Goal: Book appointment/travel/reservation

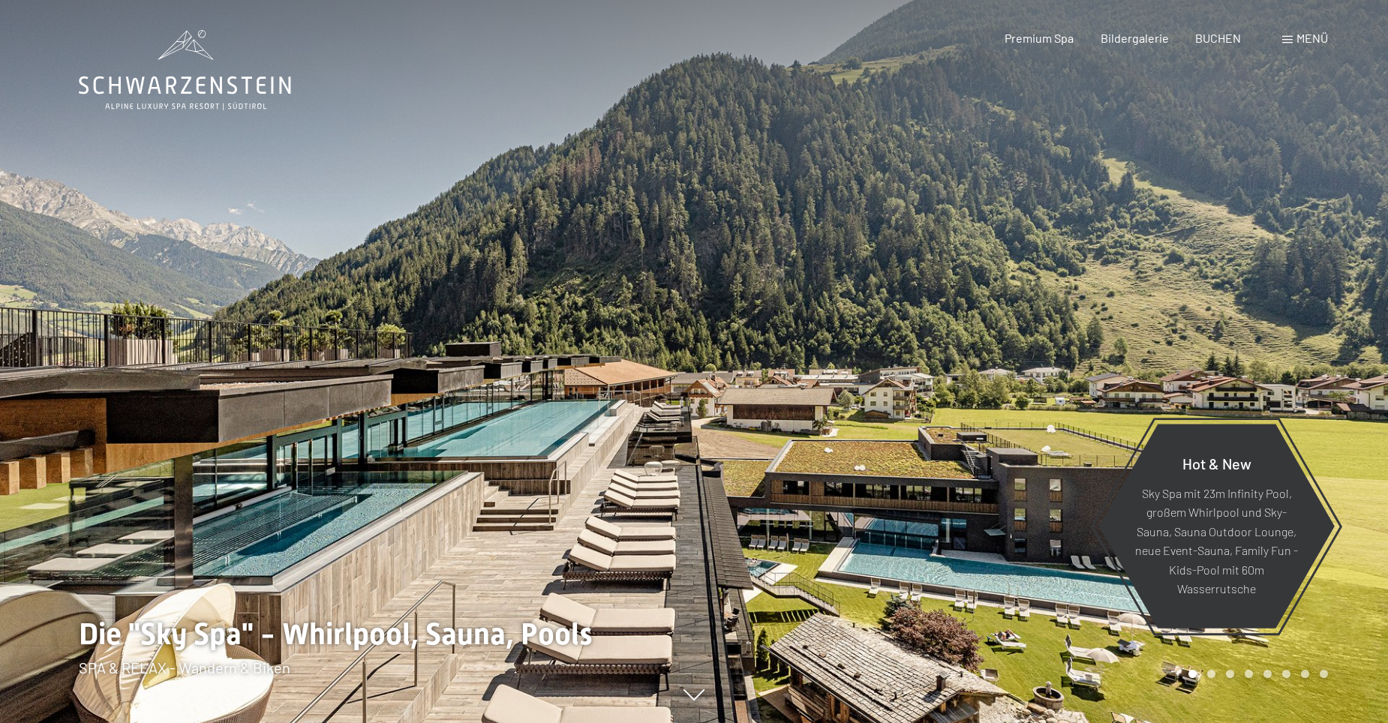
click at [740, 271] on div at bounding box center [1041, 361] width 694 height 723
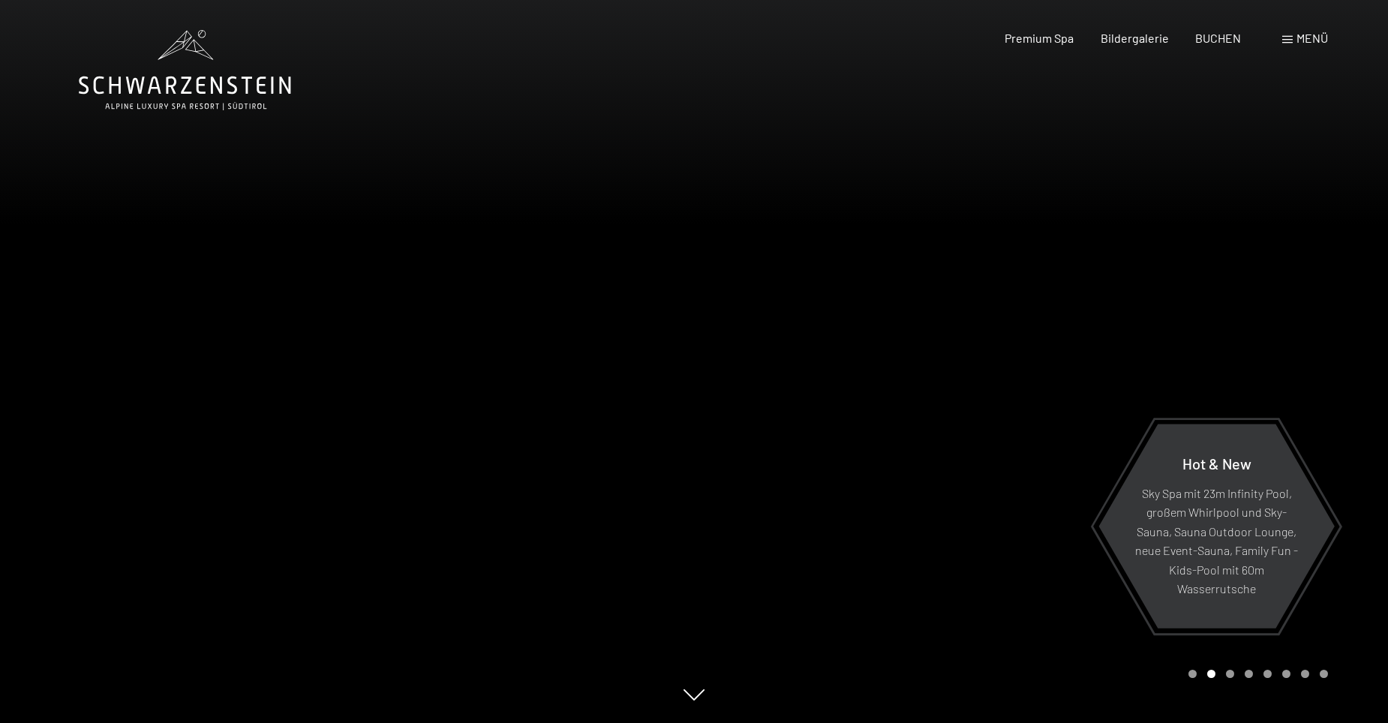
click at [822, 284] on div at bounding box center [1041, 361] width 694 height 723
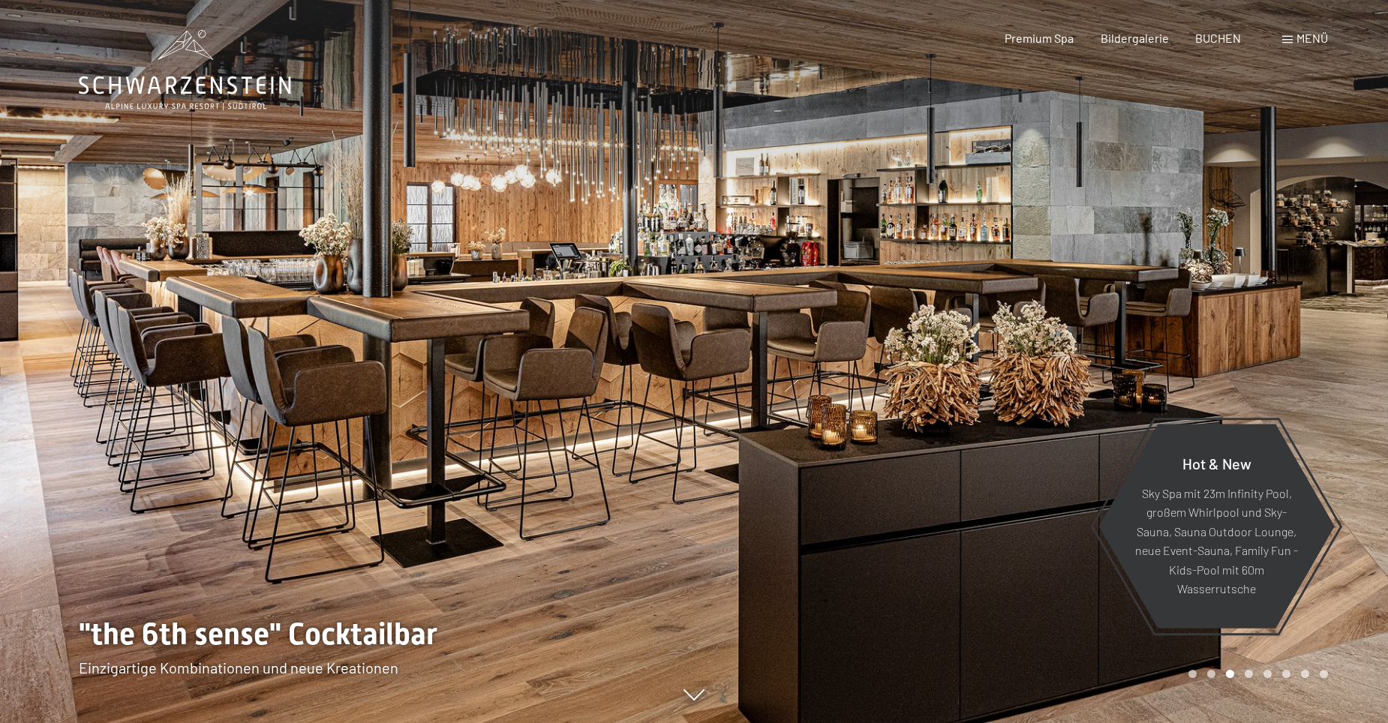
click at [822, 289] on div at bounding box center [1041, 361] width 694 height 723
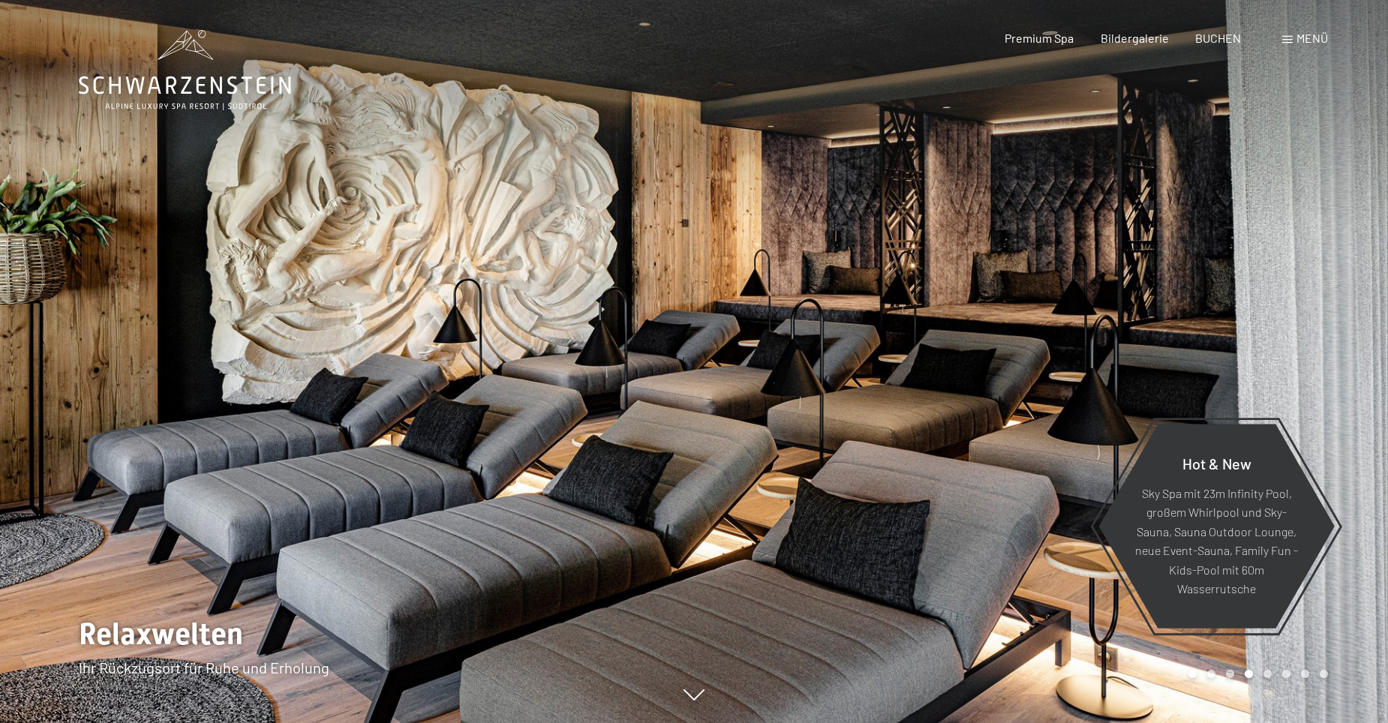
click at [822, 289] on div at bounding box center [1041, 361] width 694 height 723
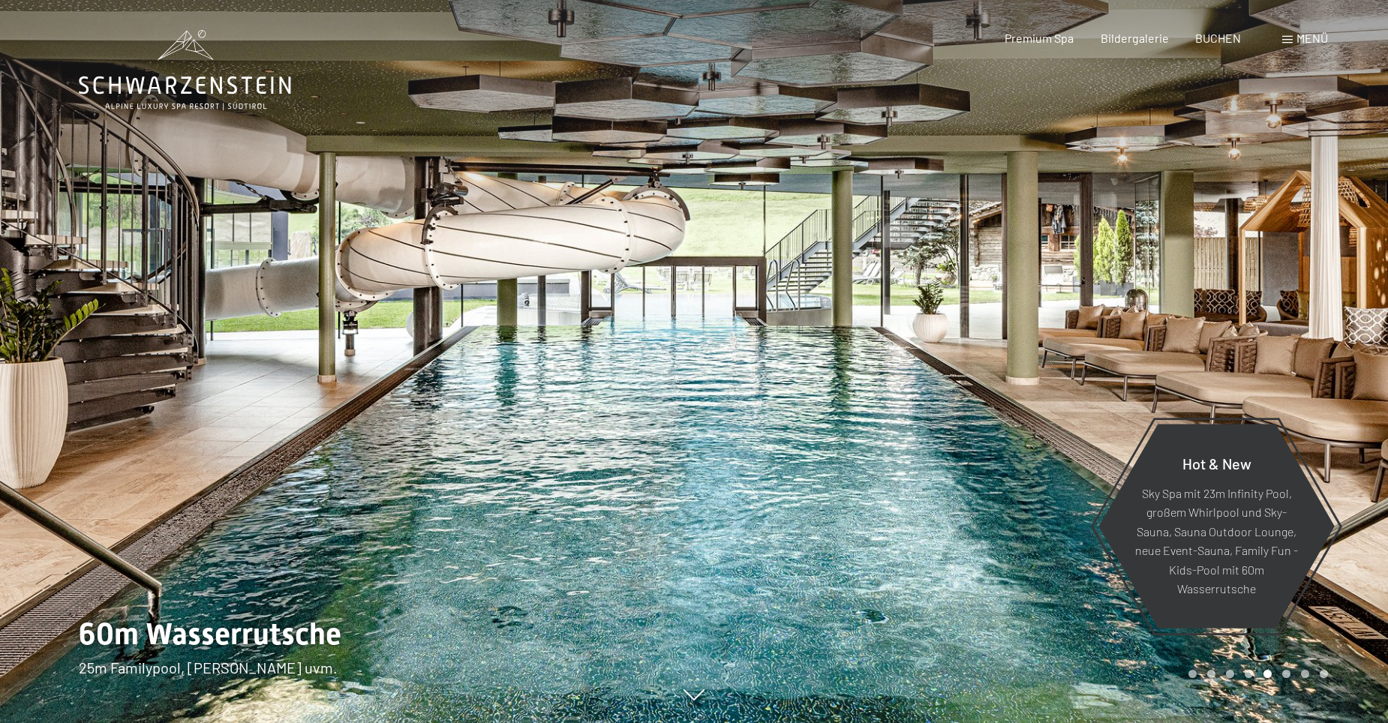
click at [990, 198] on div at bounding box center [1041, 361] width 694 height 723
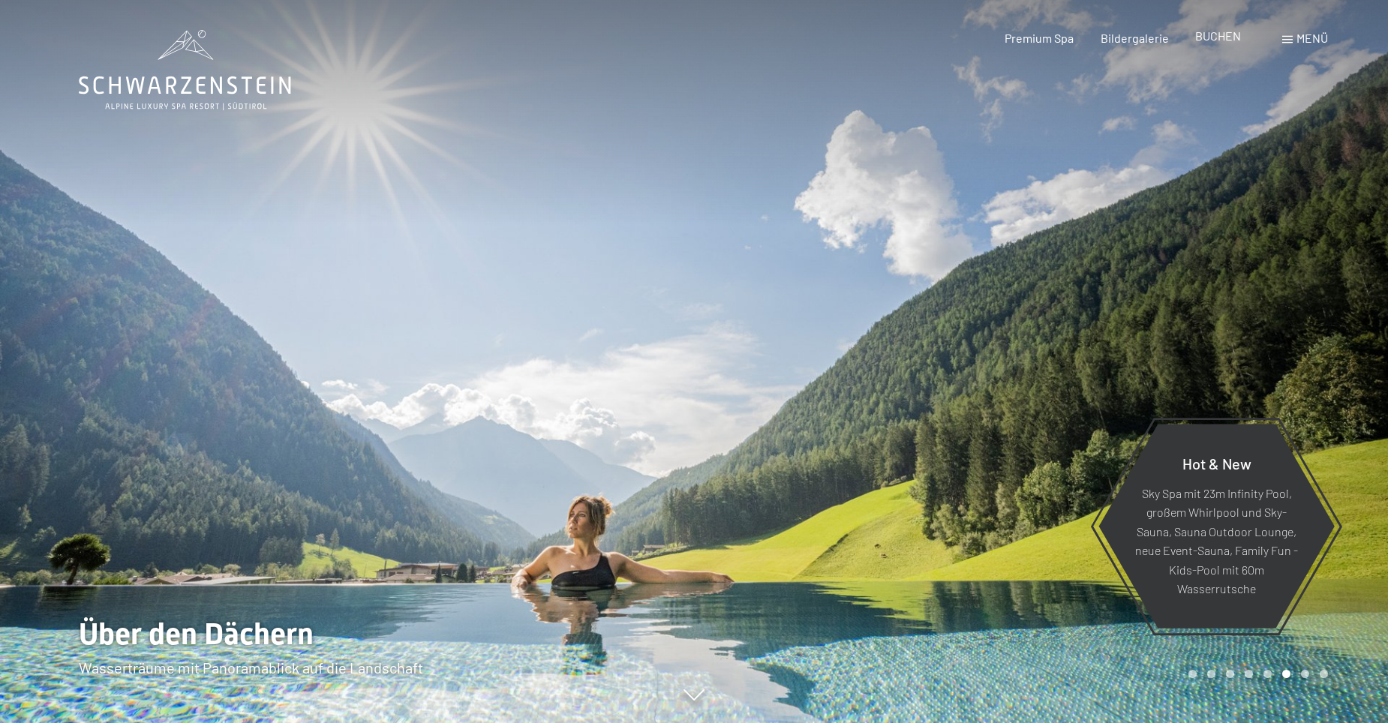
click at [1229, 35] on span "BUCHEN" at bounding box center [1218, 36] width 46 height 14
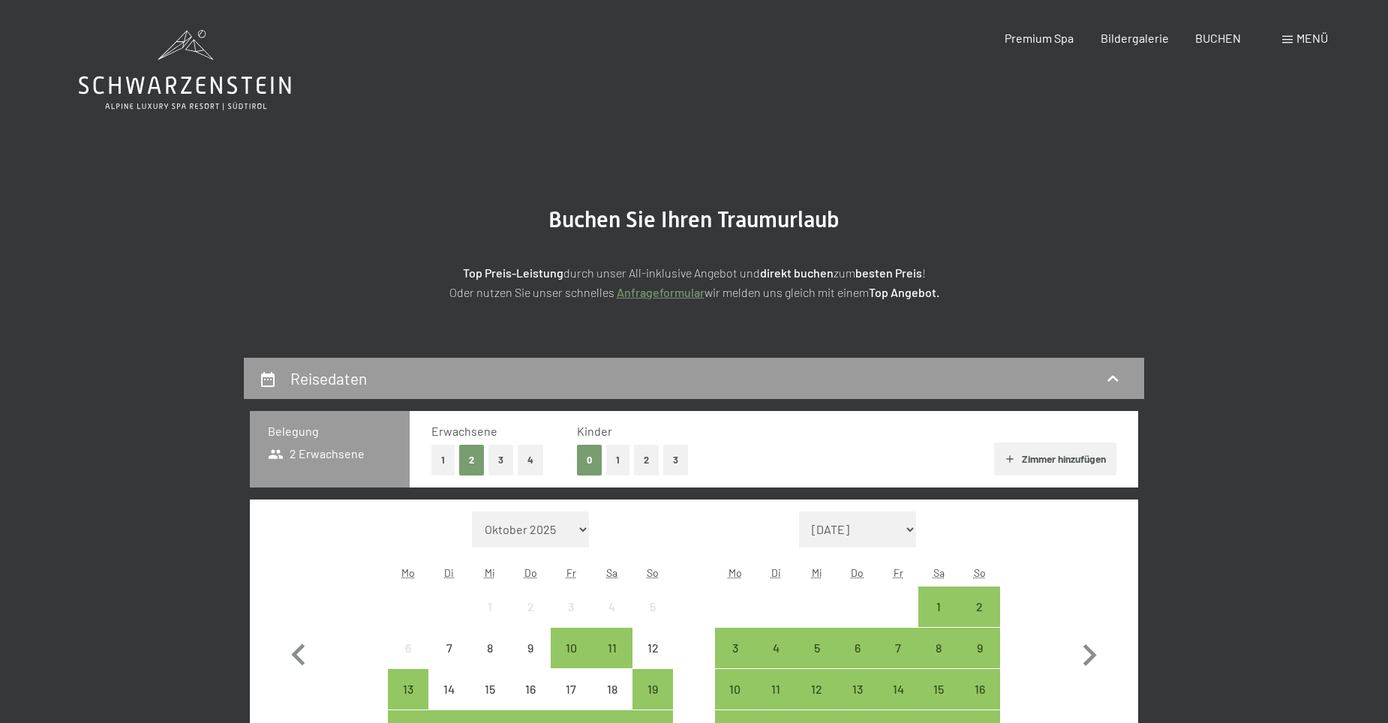
click at [1289, 36] on span at bounding box center [1287, 40] width 11 height 8
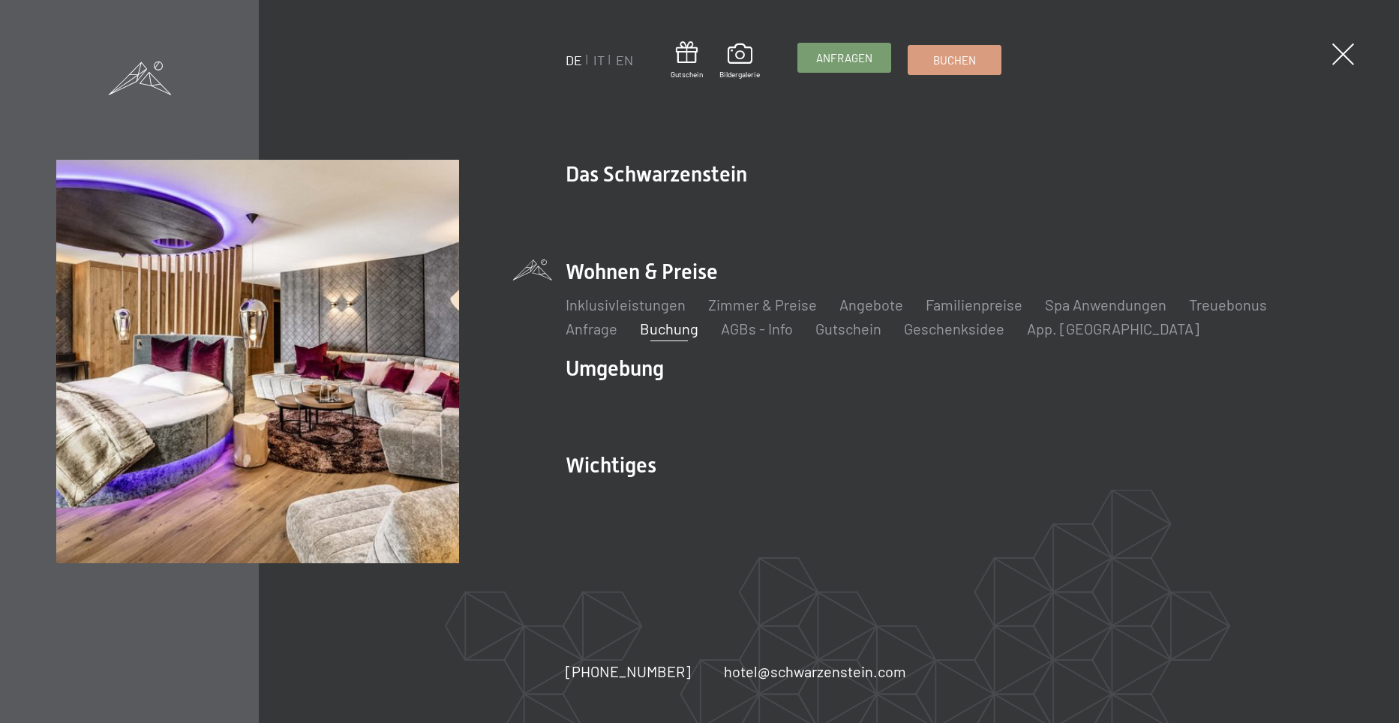
click at [830, 62] on span "Anfragen" at bounding box center [844, 58] width 56 height 16
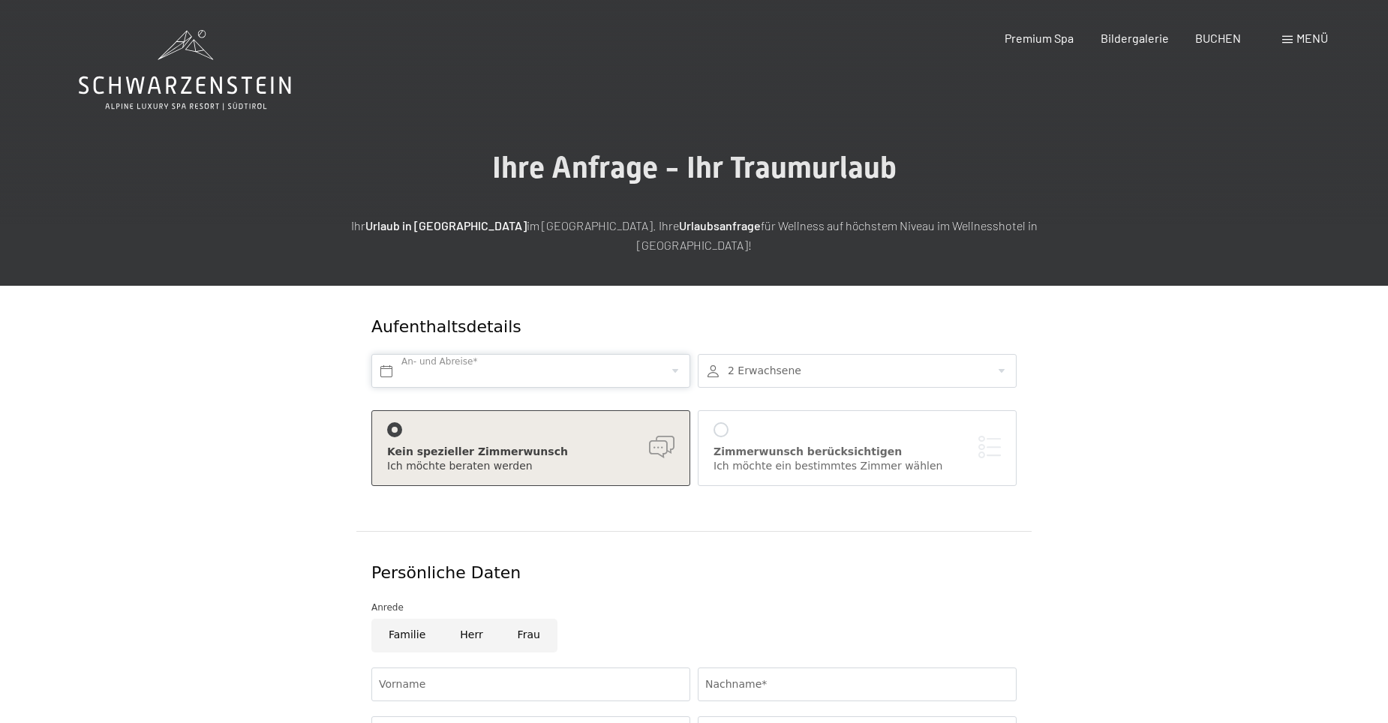
click at [552, 359] on input "text" at bounding box center [530, 371] width 319 height 34
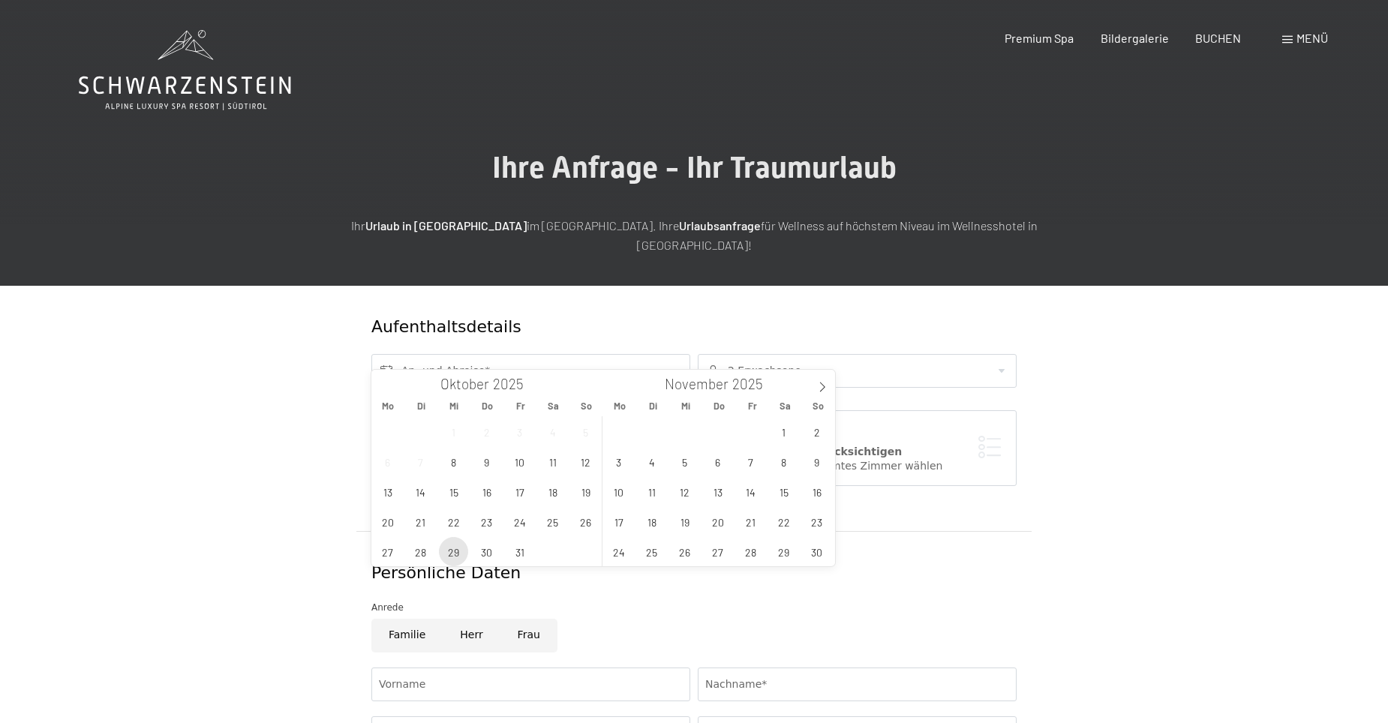
click at [461, 558] on span "29" at bounding box center [453, 551] width 29 height 29
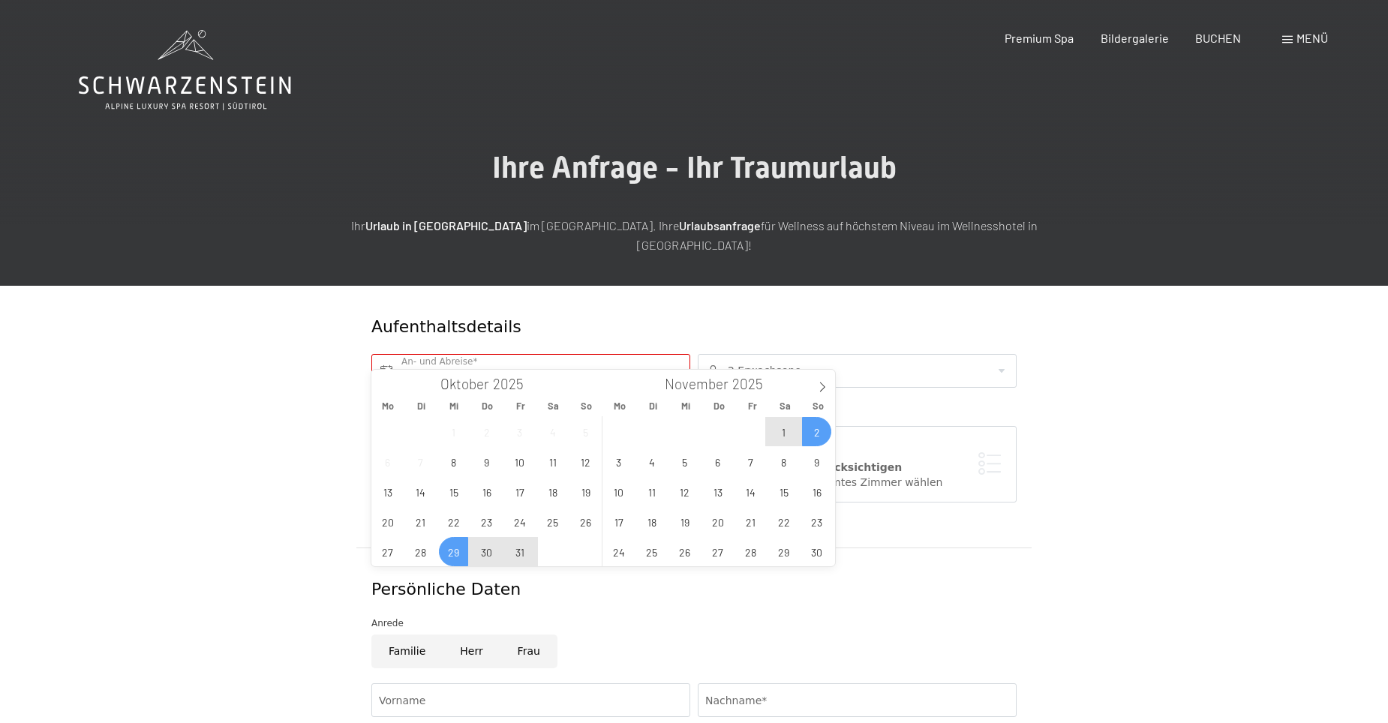
click at [822, 433] on span "2" at bounding box center [816, 431] width 29 height 29
type input "Mi. 29.10.2025 - So. 02.11.2025"
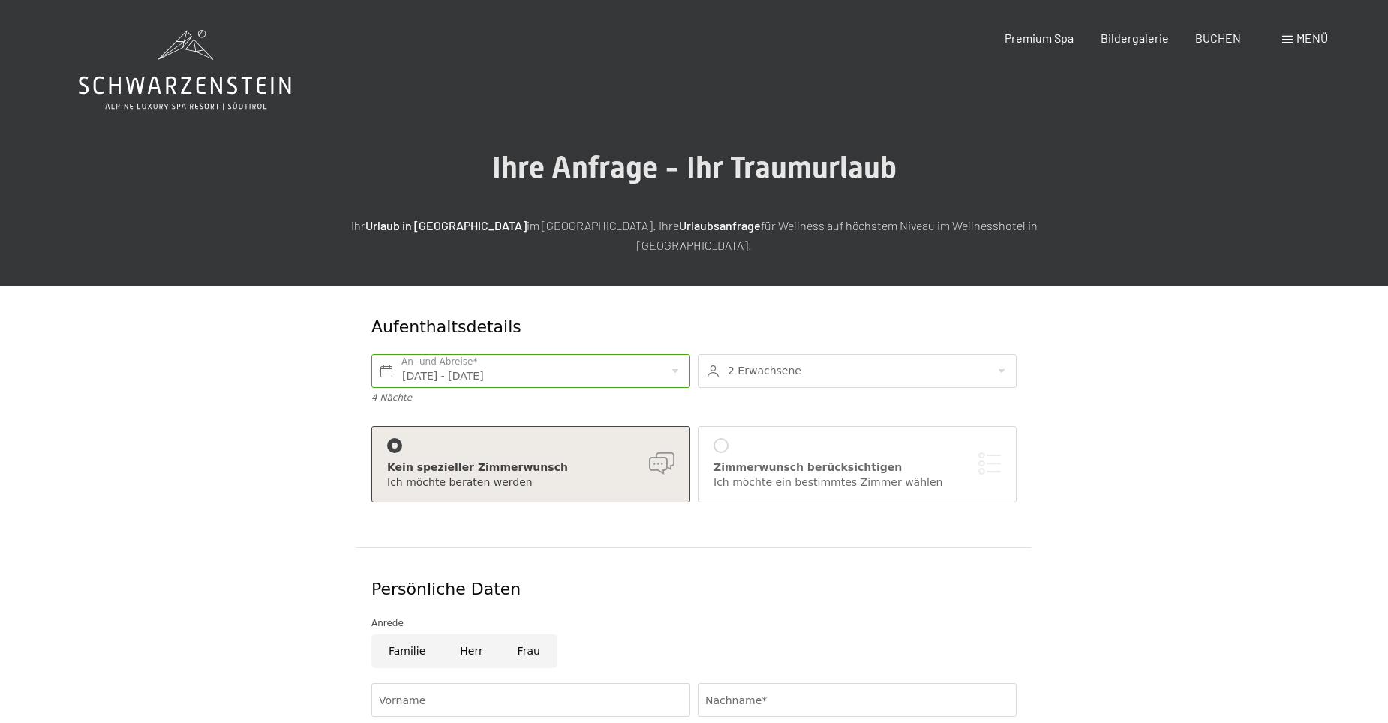
click at [1136, 381] on form "Aufenthaltsdetails Mi. 29.10.2025 - So. 02.11.2025 An- und Abreise* 4 Nächte 2 …" at bounding box center [694, 662] width 1024 height 752
click at [959, 438] on div "Zimmerwunsch berücksichtigen Ich möchte ein bestimmtes Zimmer wählen" at bounding box center [856, 464] width 287 height 52
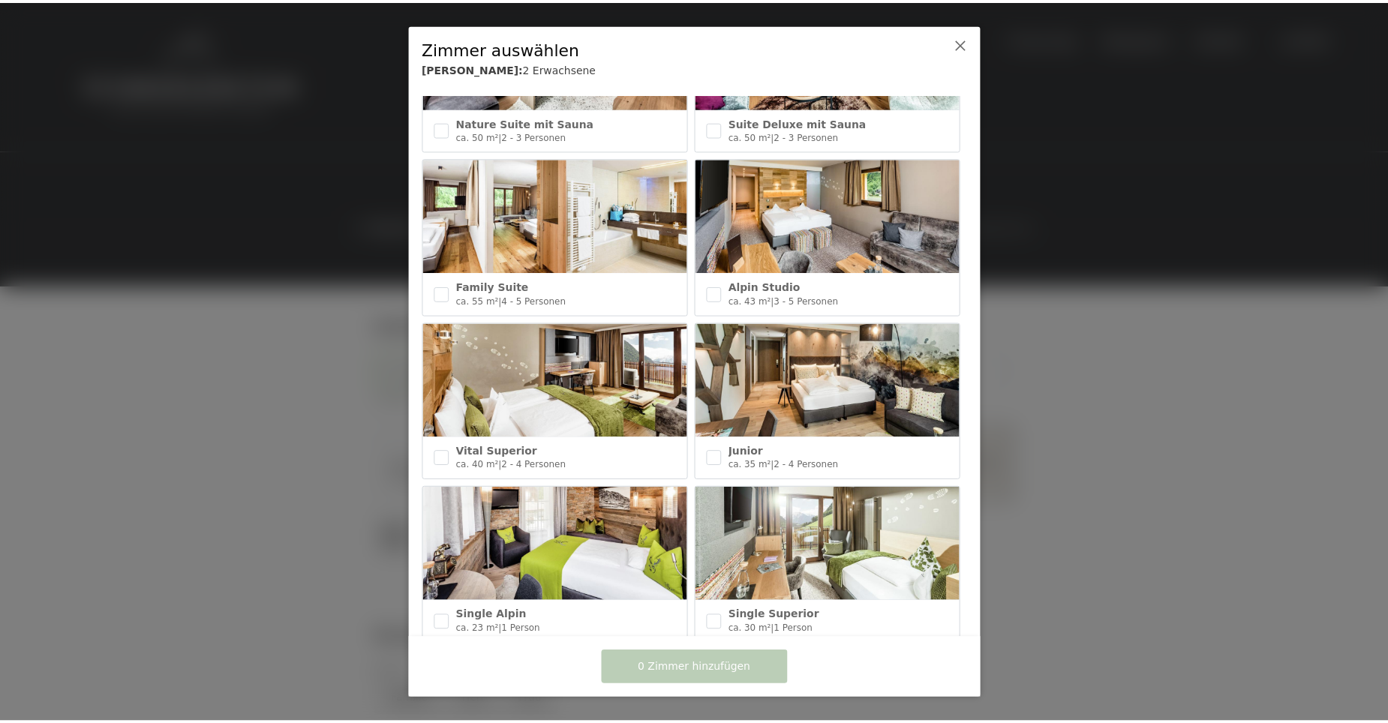
scroll to position [637, 0]
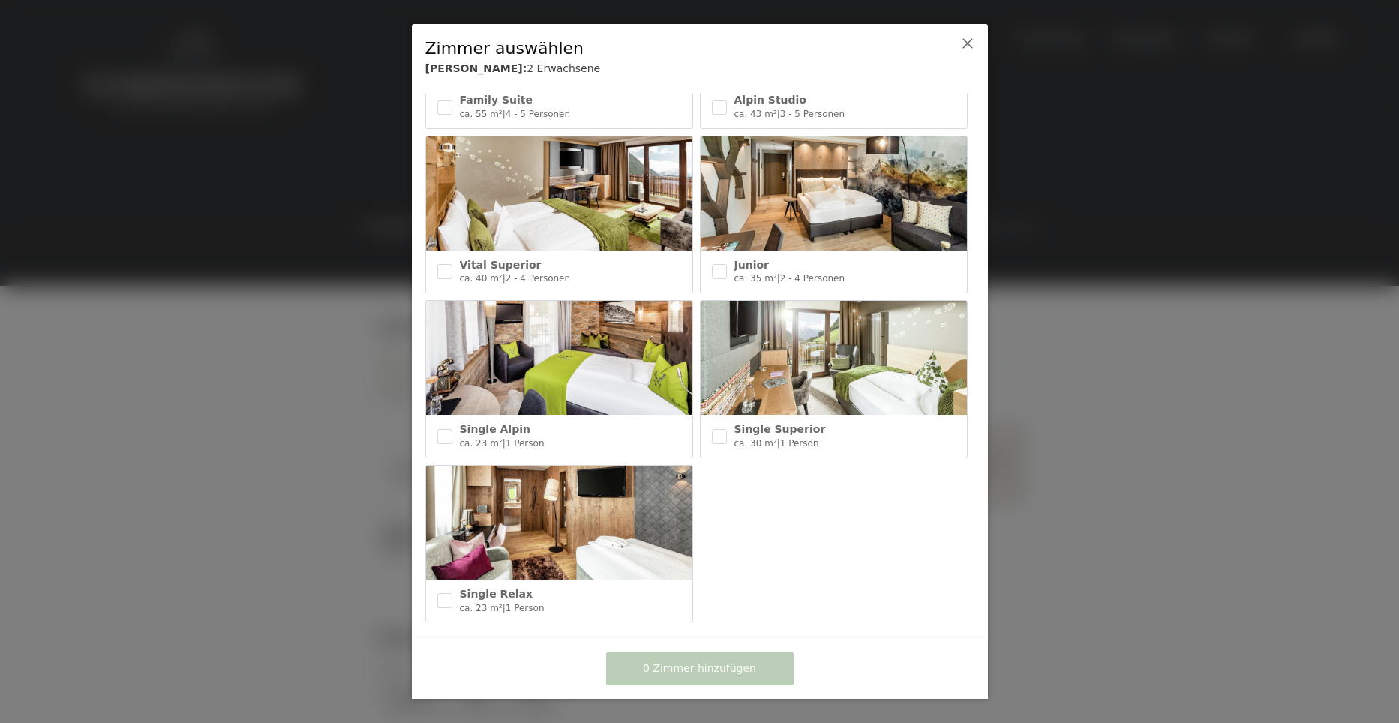
click at [973, 35] on div at bounding box center [954, 59] width 47 height 56
click at [965, 45] on icon at bounding box center [968, 44] width 12 height 12
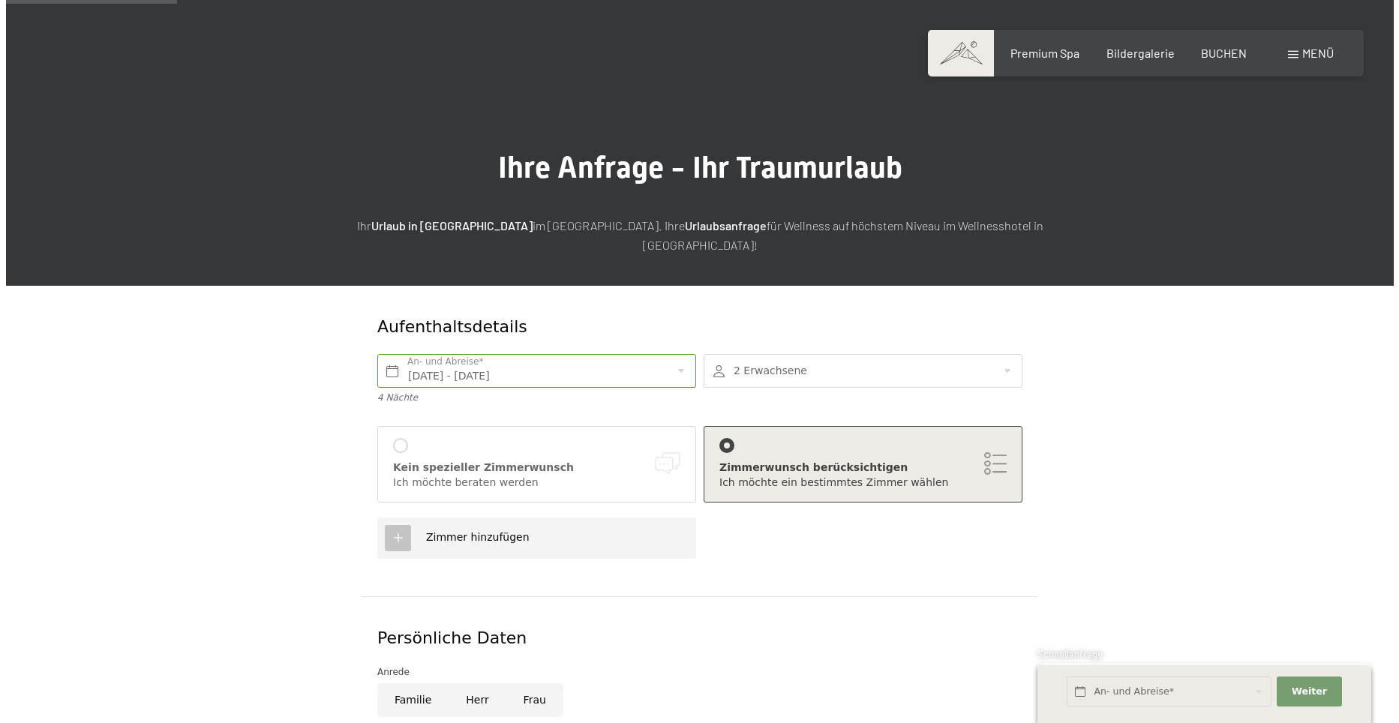
scroll to position [225, 0]
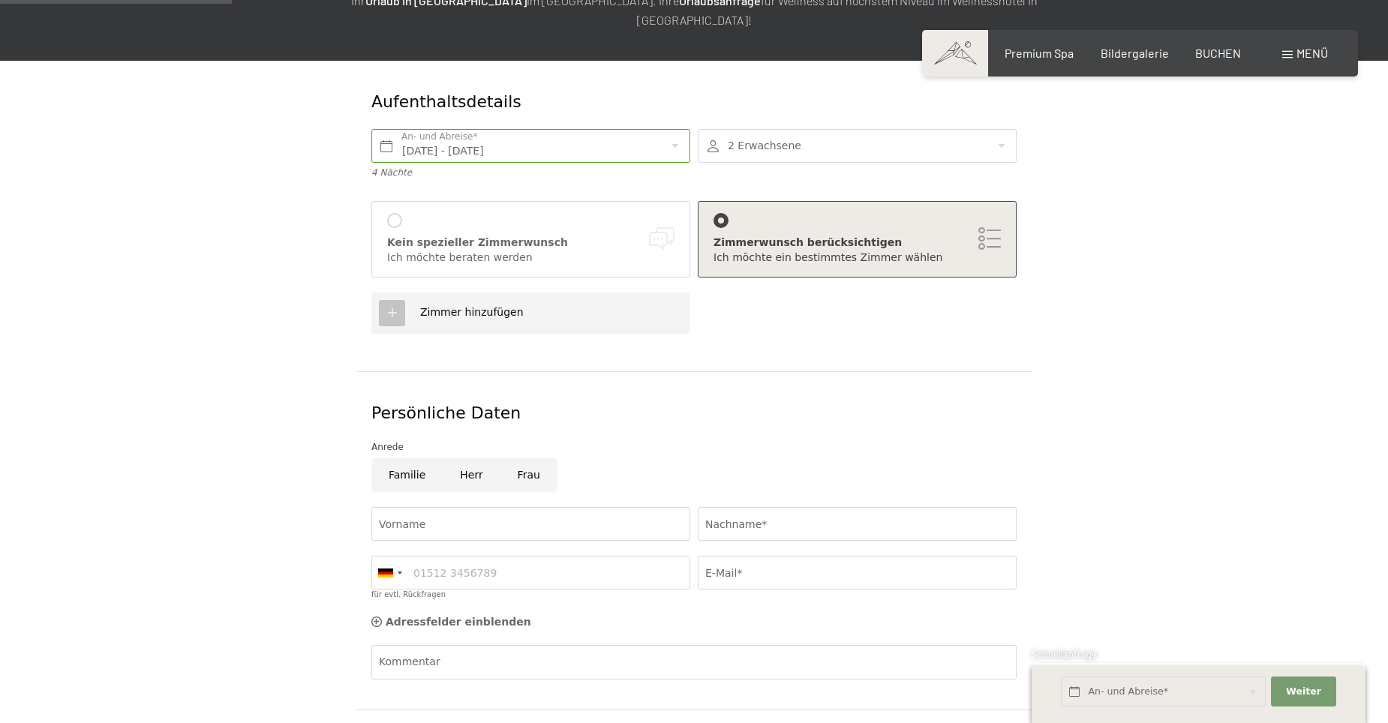
click at [545, 213] on div "Kein spezieller Zimmerwunsch Ich möchte beraten werden" at bounding box center [530, 239] width 287 height 52
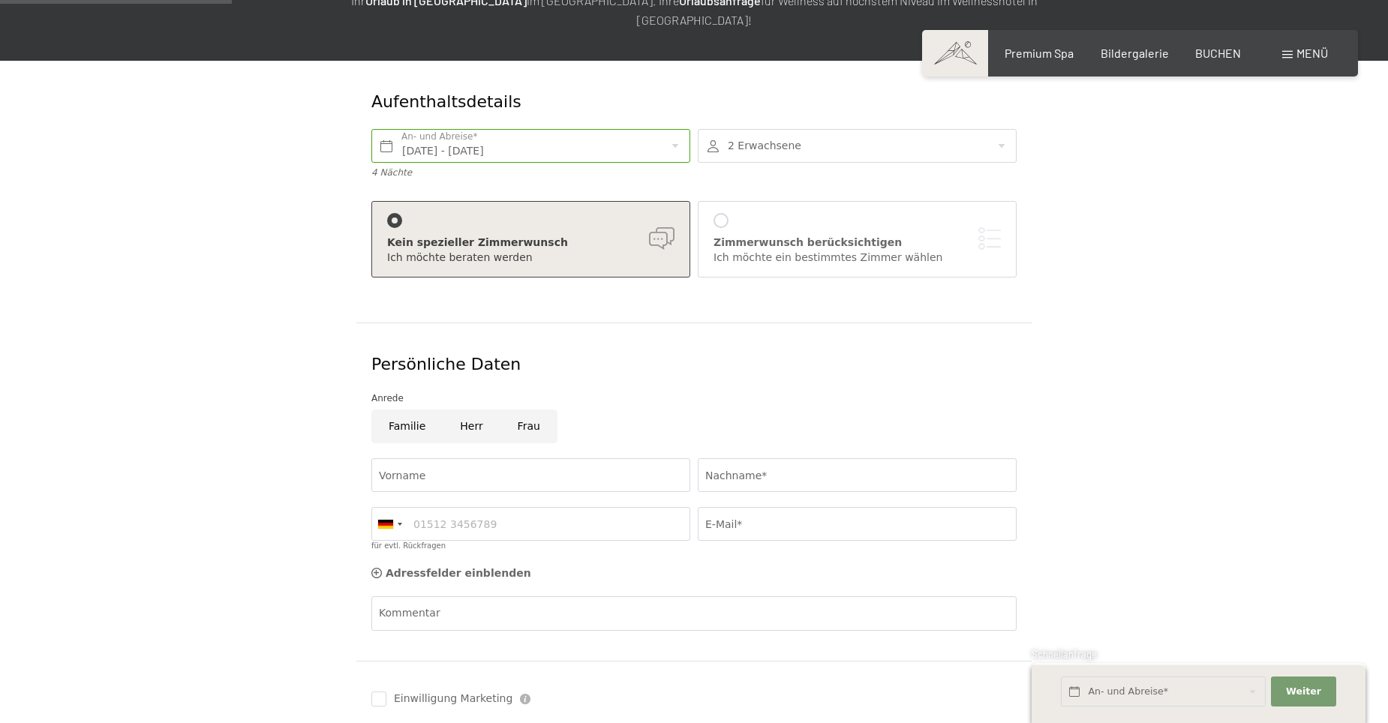
click at [741, 251] on div "Ich möchte ein bestimmtes Zimmer wählen" at bounding box center [856, 258] width 287 height 15
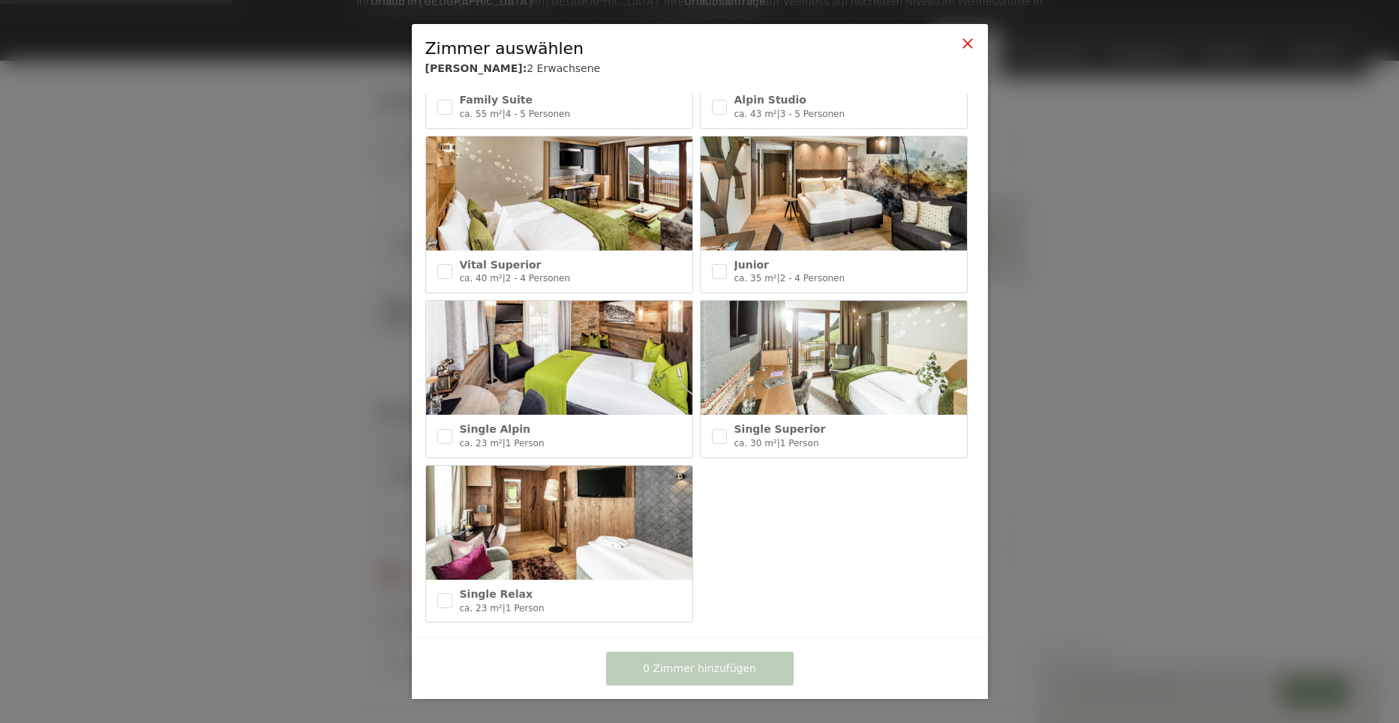
click at [970, 38] on icon at bounding box center [968, 44] width 12 height 12
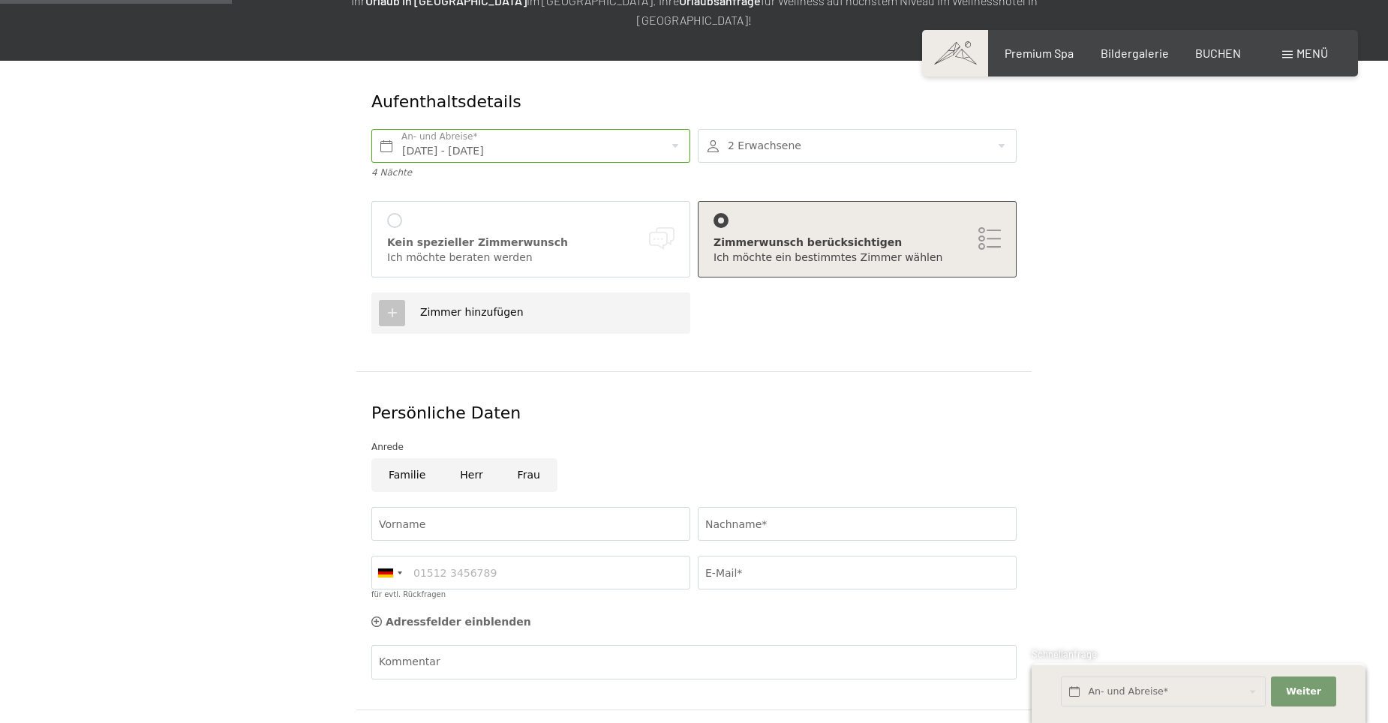
click at [475, 306] on span "Zimmer hinzufügen" at bounding box center [472, 312] width 104 height 12
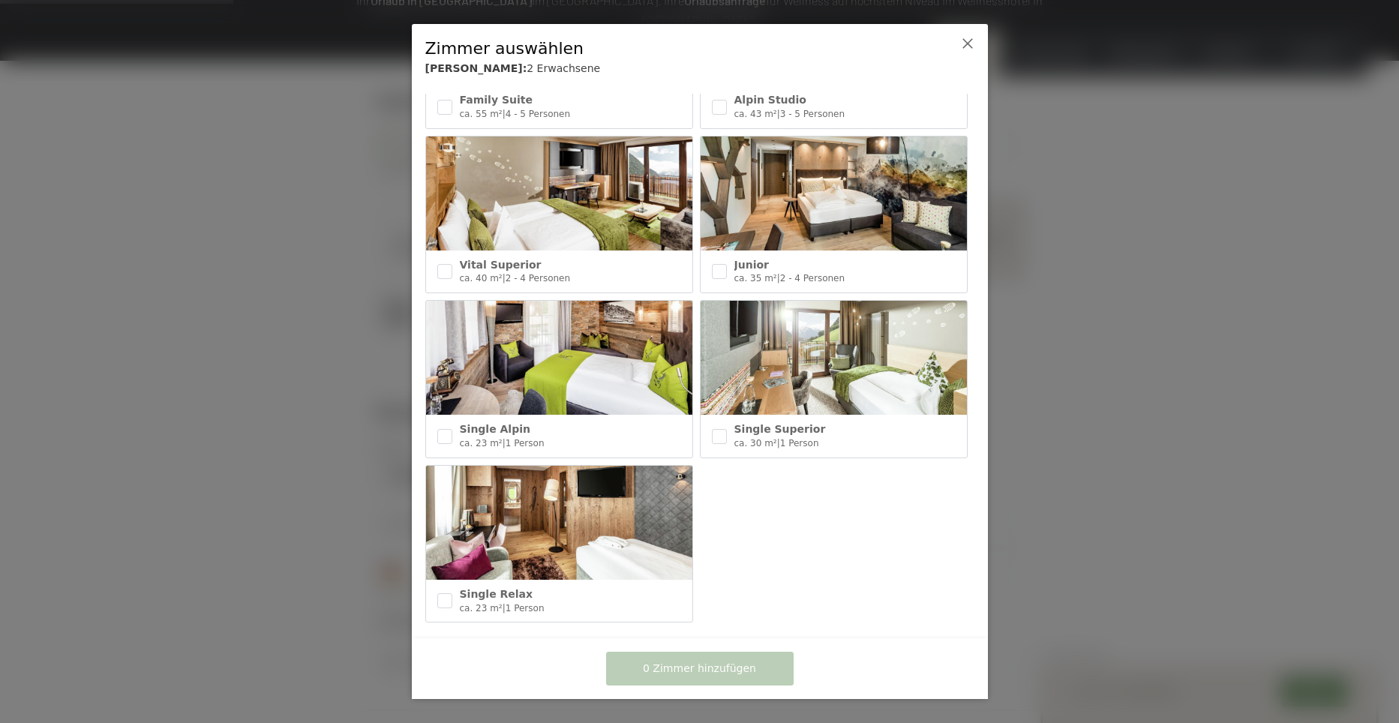
click at [771, 204] on img at bounding box center [834, 194] width 266 height 114
click at [779, 225] on img at bounding box center [834, 194] width 266 height 114
click at [808, 164] on img at bounding box center [834, 194] width 266 height 114
checkbox input "true"
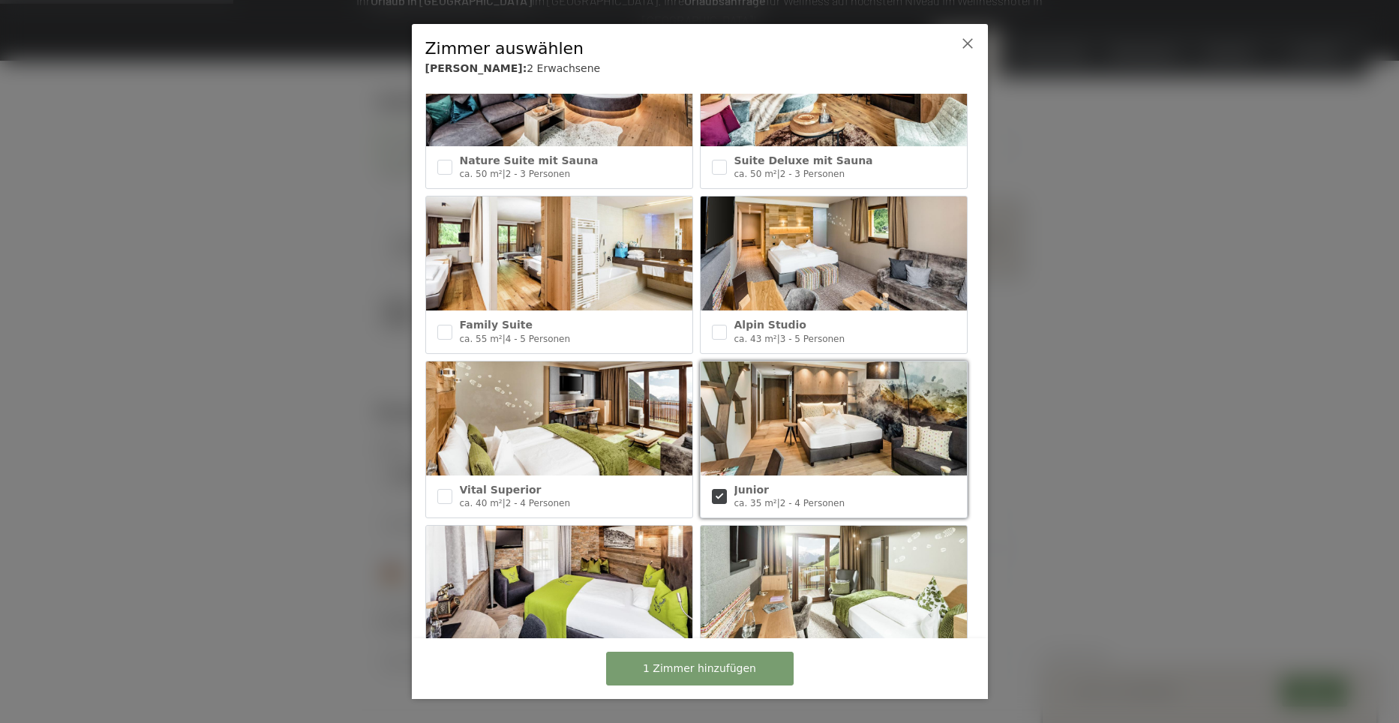
click at [623, 391] on img at bounding box center [559, 419] width 266 height 114
checkbox input "true"
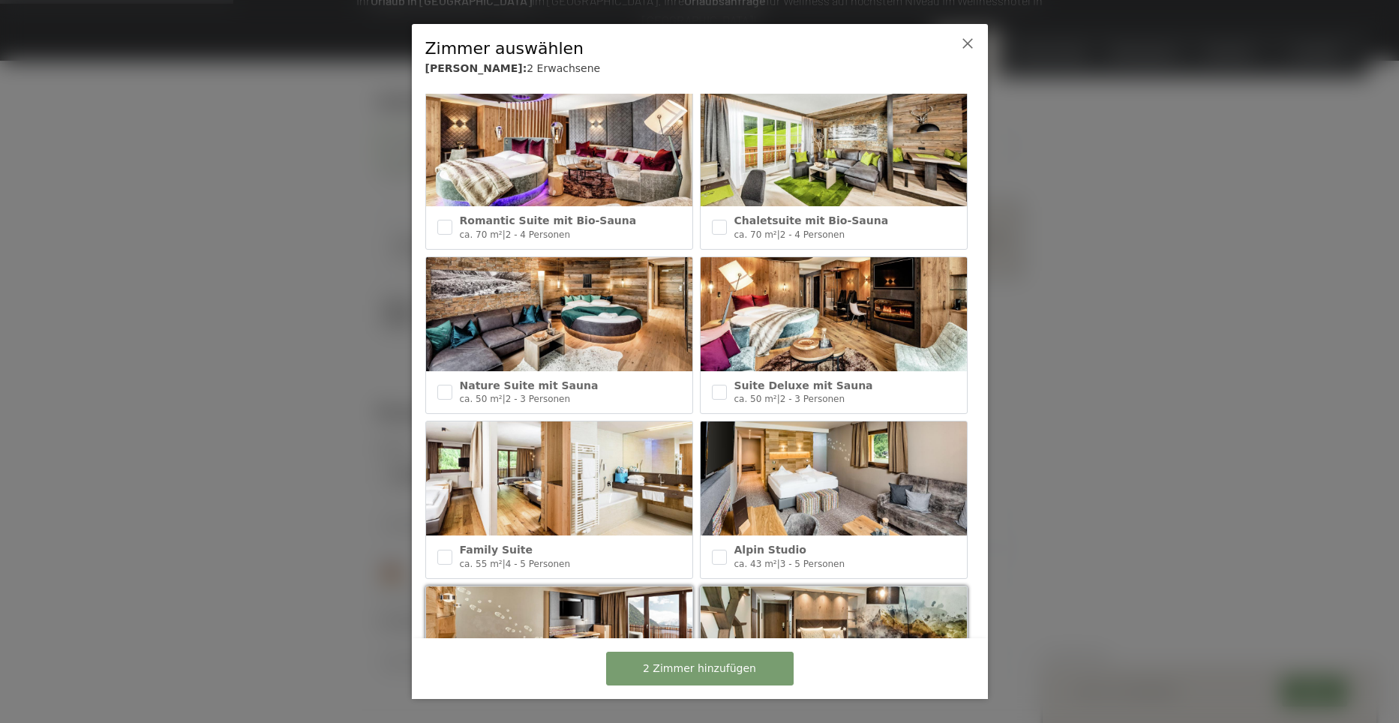
click at [567, 380] on span "Nature Suite mit Sauna" at bounding box center [529, 386] width 139 height 12
checkbox input "true"
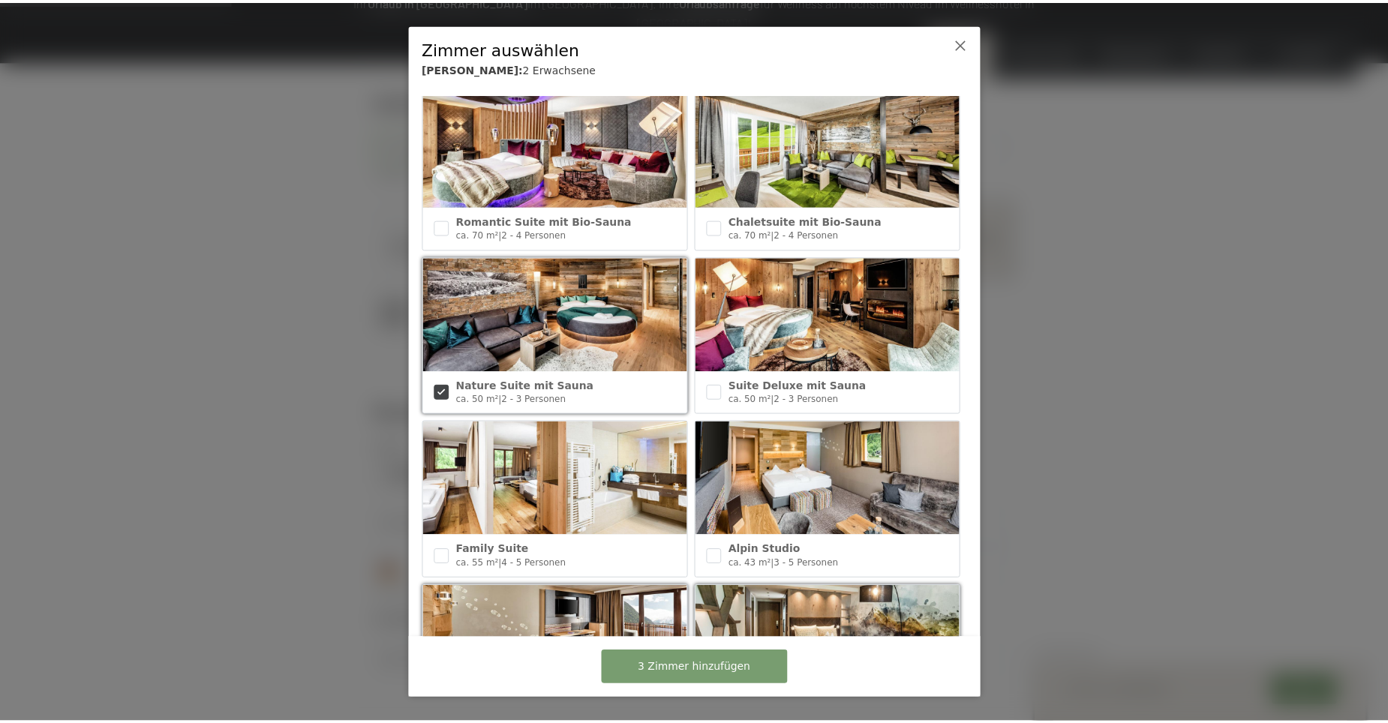
scroll to position [0, 0]
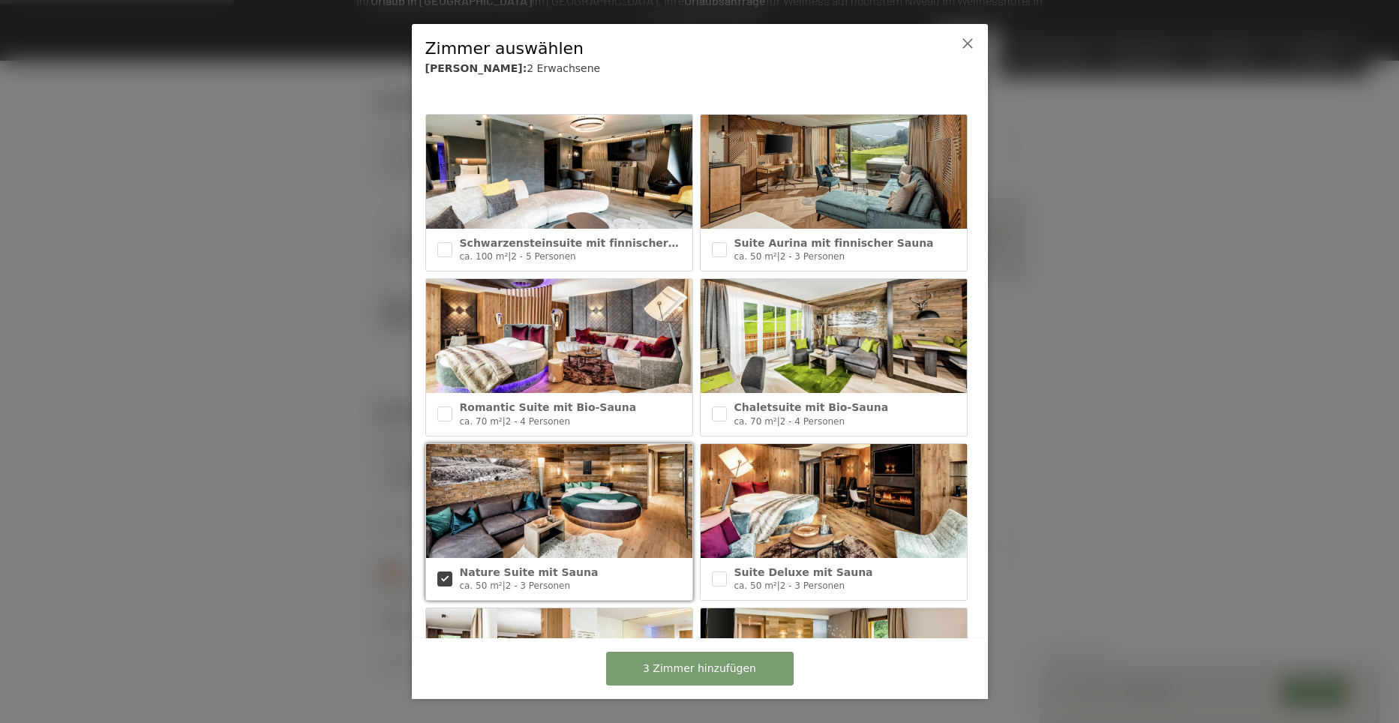
click at [846, 245] on span "Suite Aurina mit finnischer Sauna" at bounding box center [834, 243] width 200 height 12
checkbox input "true"
click at [715, 674] on span "4 Zimmer hinzufügen" at bounding box center [699, 669] width 113 height 15
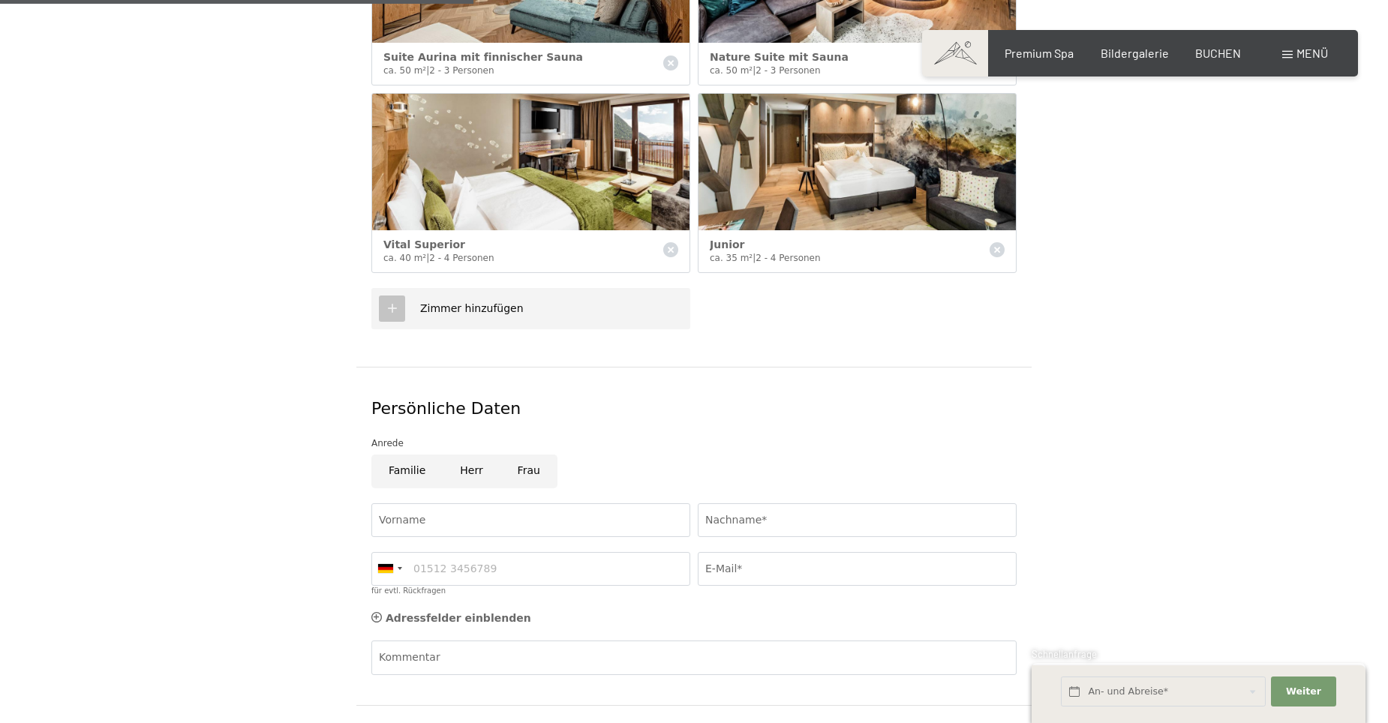
scroll to position [675, 0]
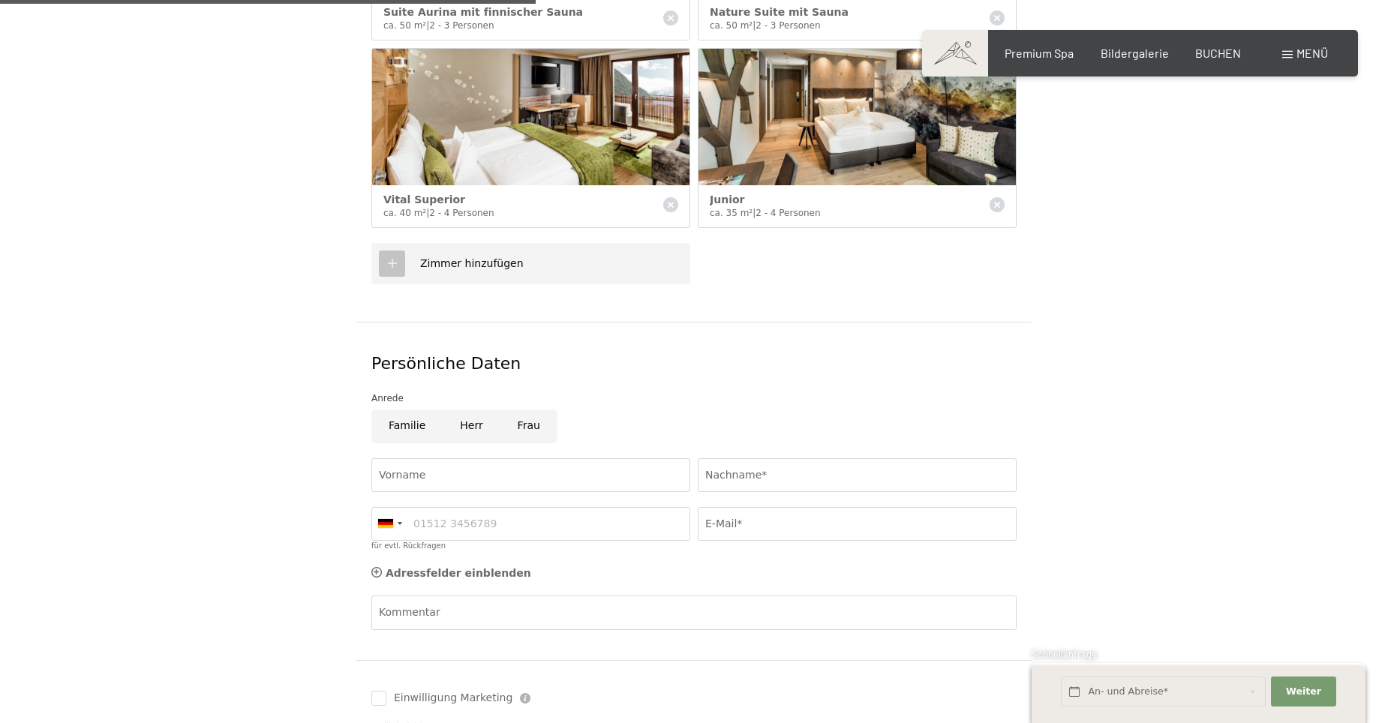
click at [459, 416] on input "Herr" at bounding box center [471, 427] width 57 height 34
radio input "true"
click at [449, 461] on input "Vorname" at bounding box center [530, 475] width 319 height 34
type input "Kosta"
type input "Zecevic"
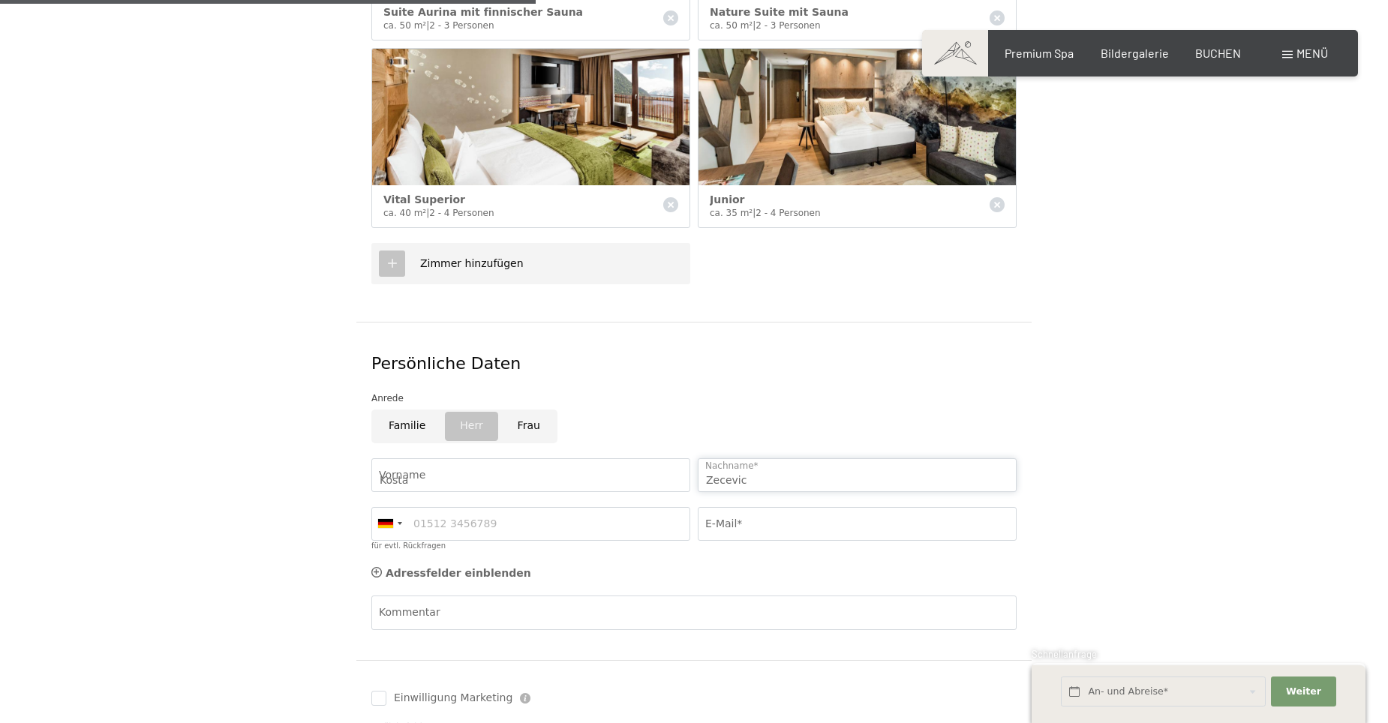
type input "0766837972"
type input "k.zecevic04@gmail.com"
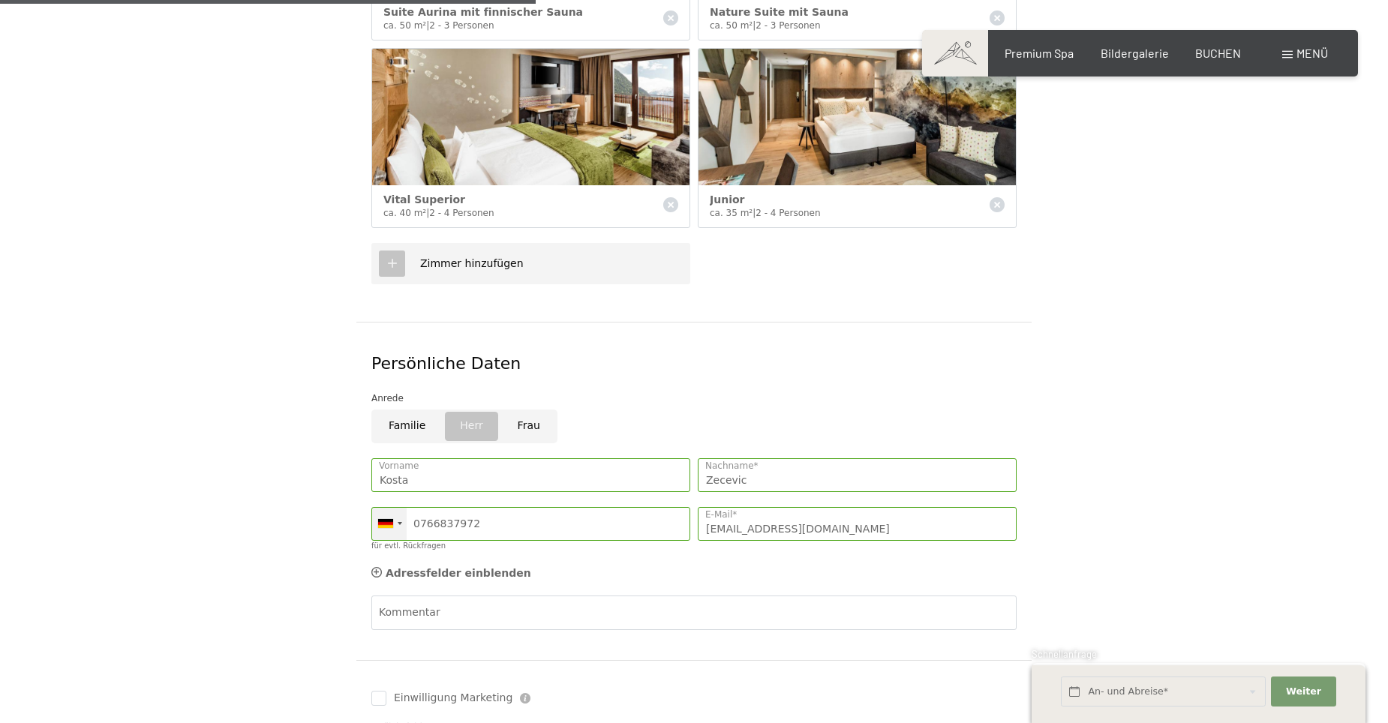
click at [395, 509] on div at bounding box center [389, 524] width 35 height 32
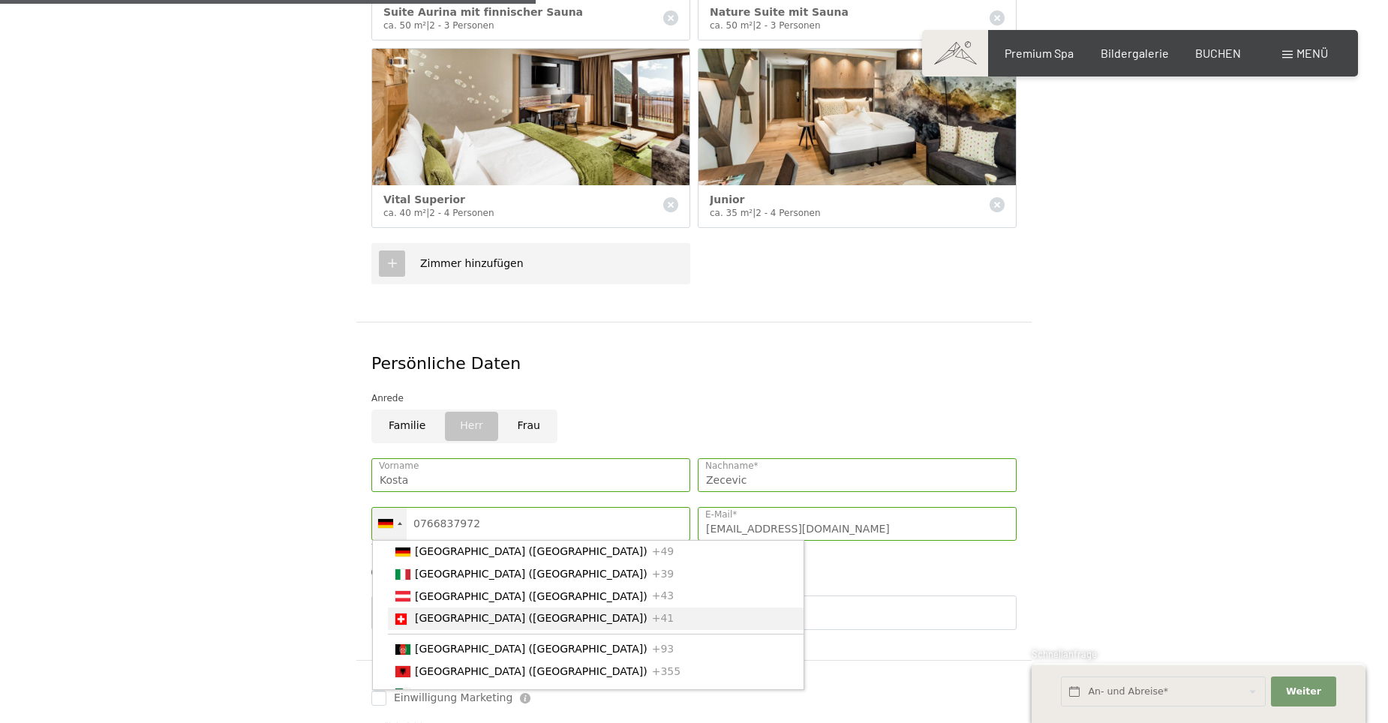
click at [438, 608] on li "Switzerland (Schweiz) +41" at bounding box center [596, 619] width 416 height 23
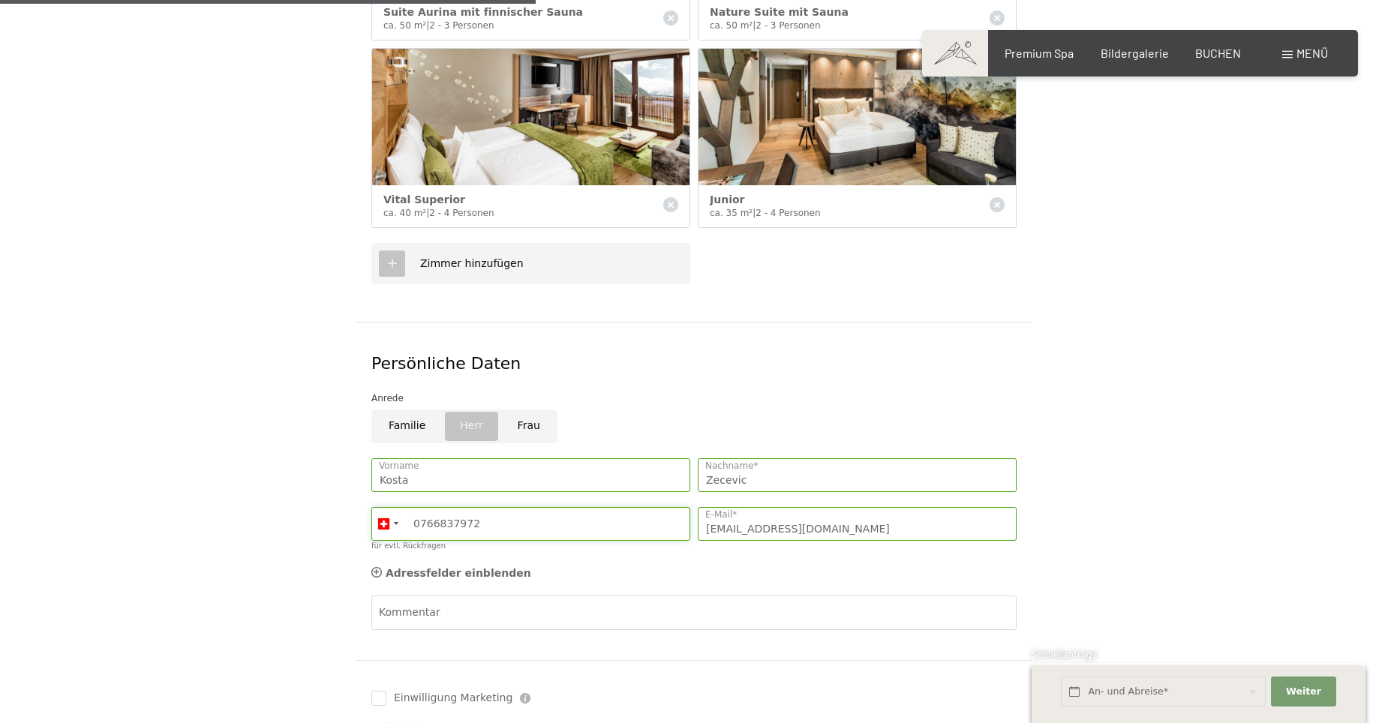
scroll to position [900, 0]
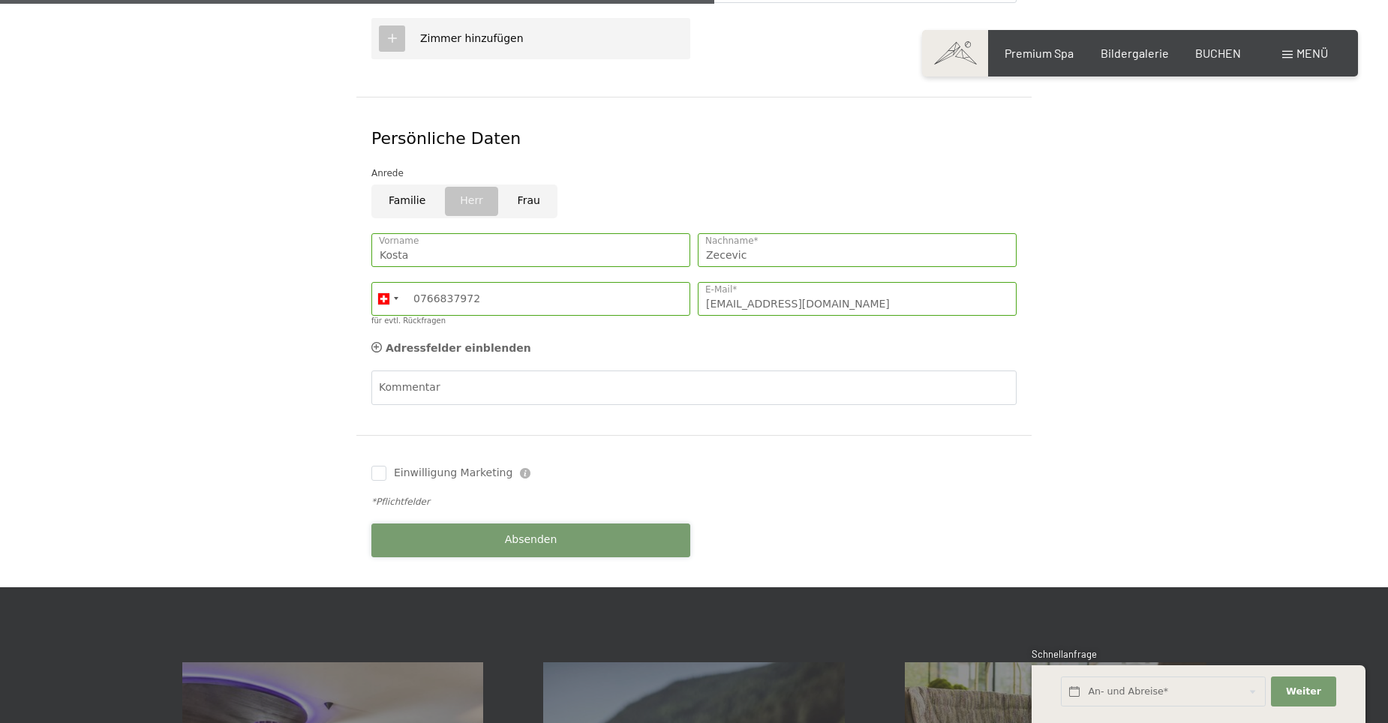
click at [497, 527] on button "Absenden" at bounding box center [530, 541] width 319 height 34
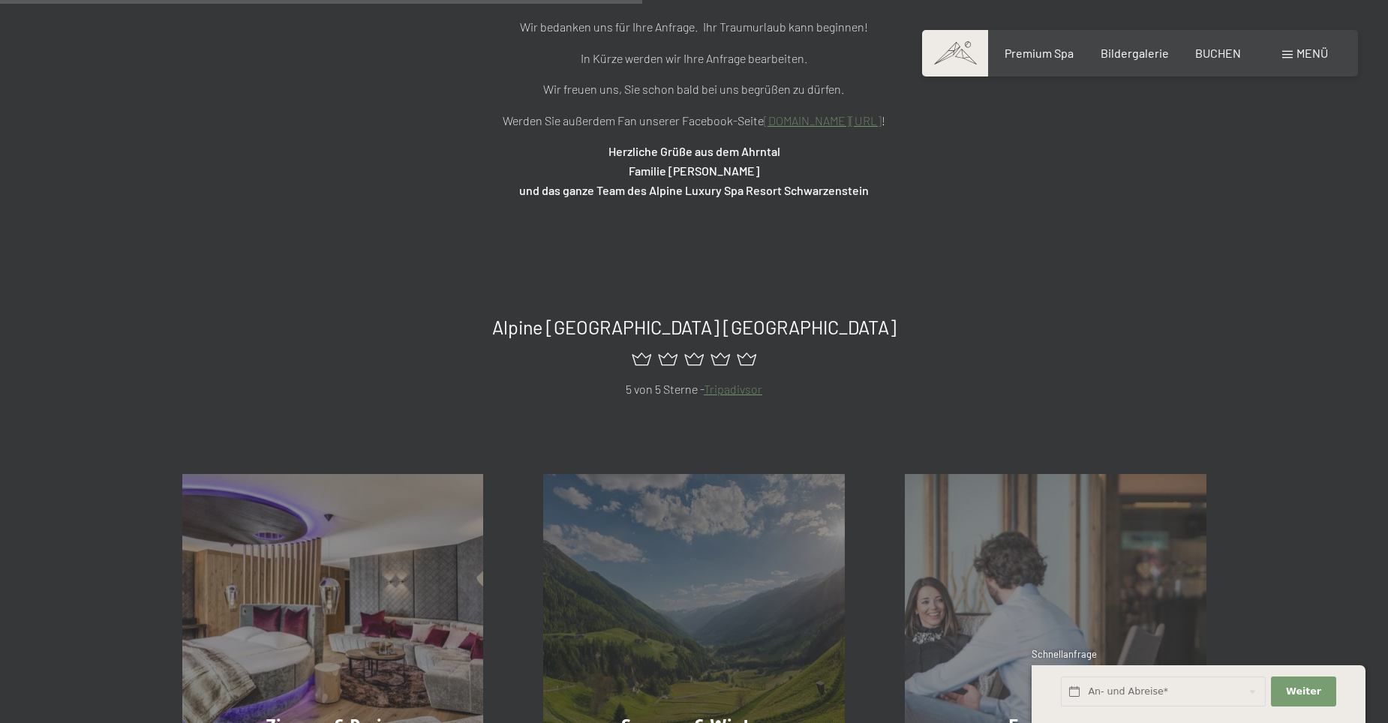
scroll to position [450, 0]
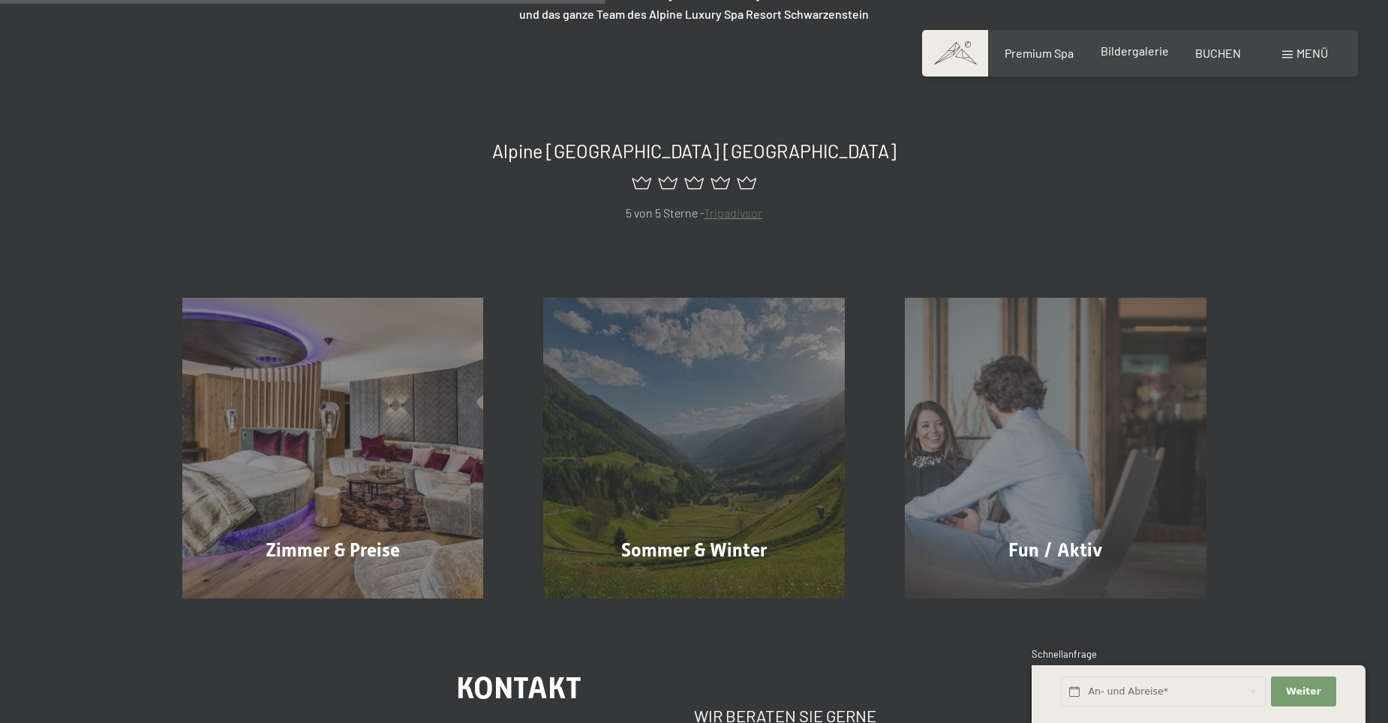
click at [1128, 49] on span "Bildergalerie" at bounding box center [1134, 51] width 68 height 14
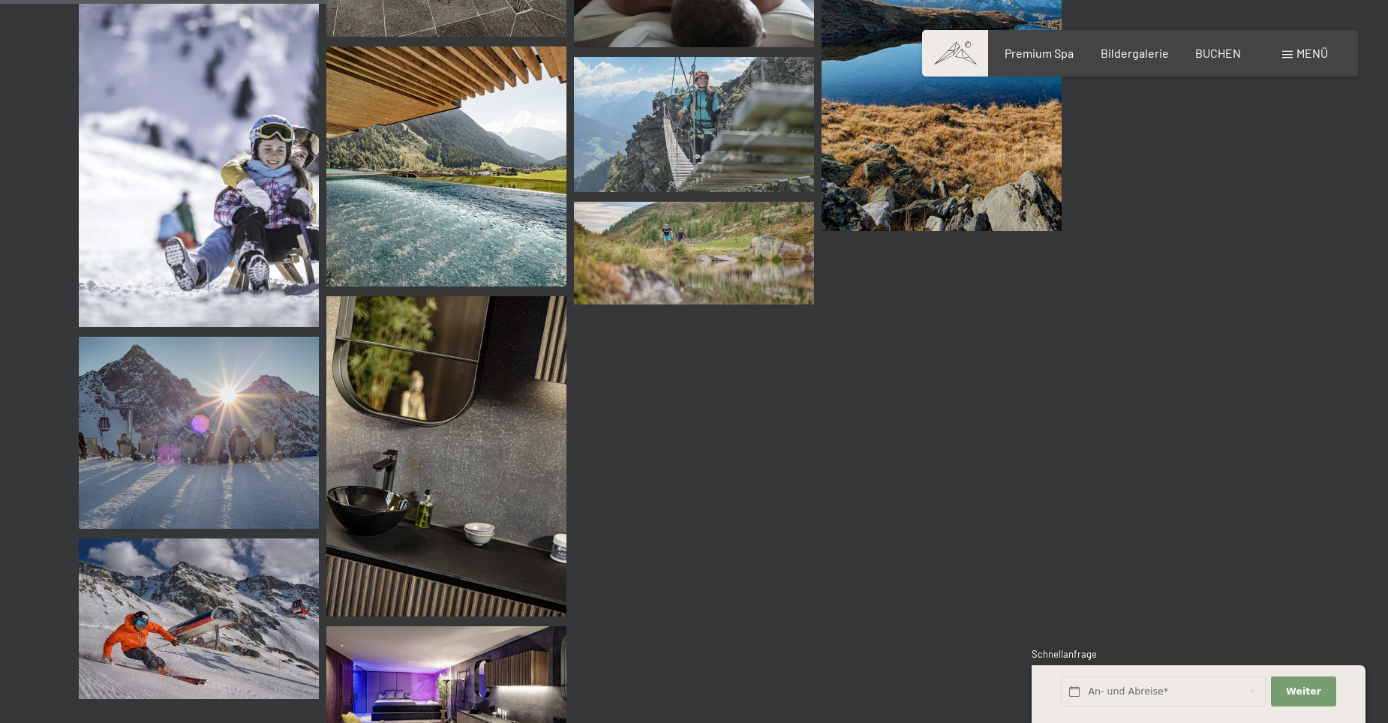
scroll to position [4725, 0]
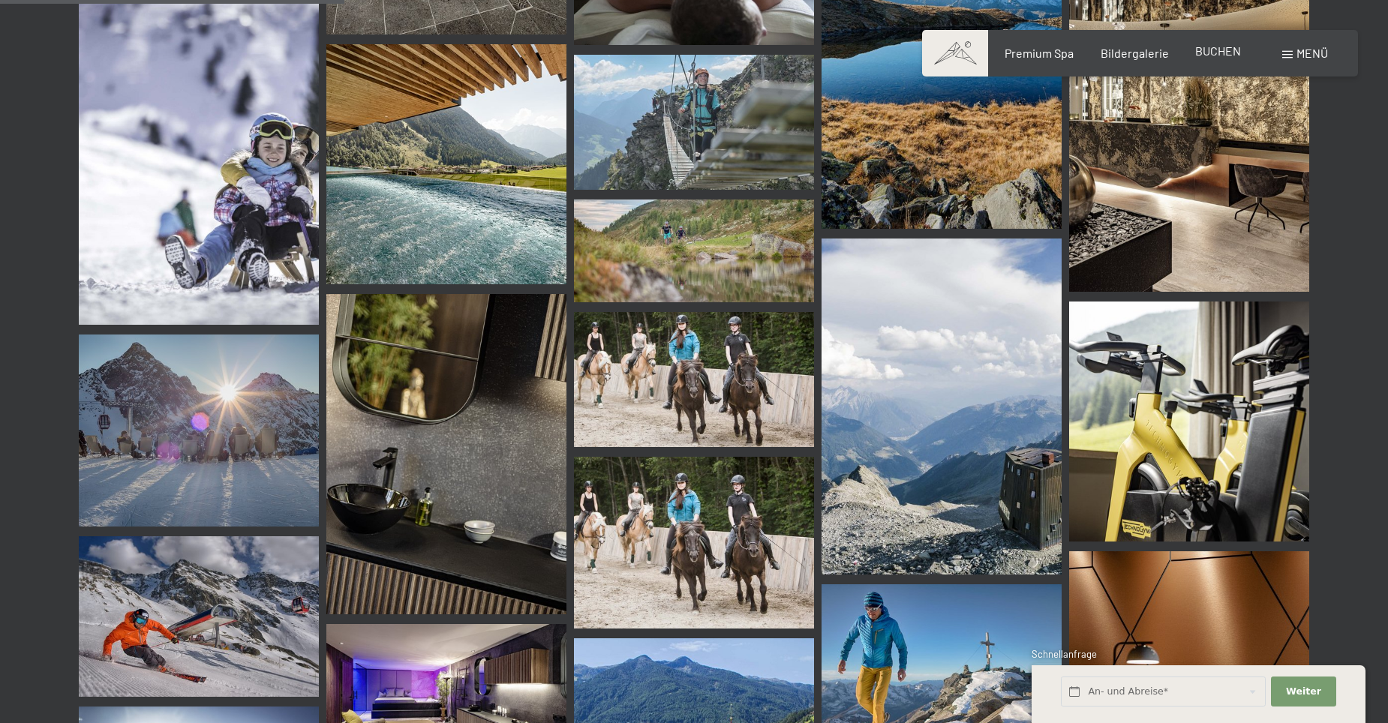
click at [1234, 57] on span "BUCHEN" at bounding box center [1218, 51] width 46 height 14
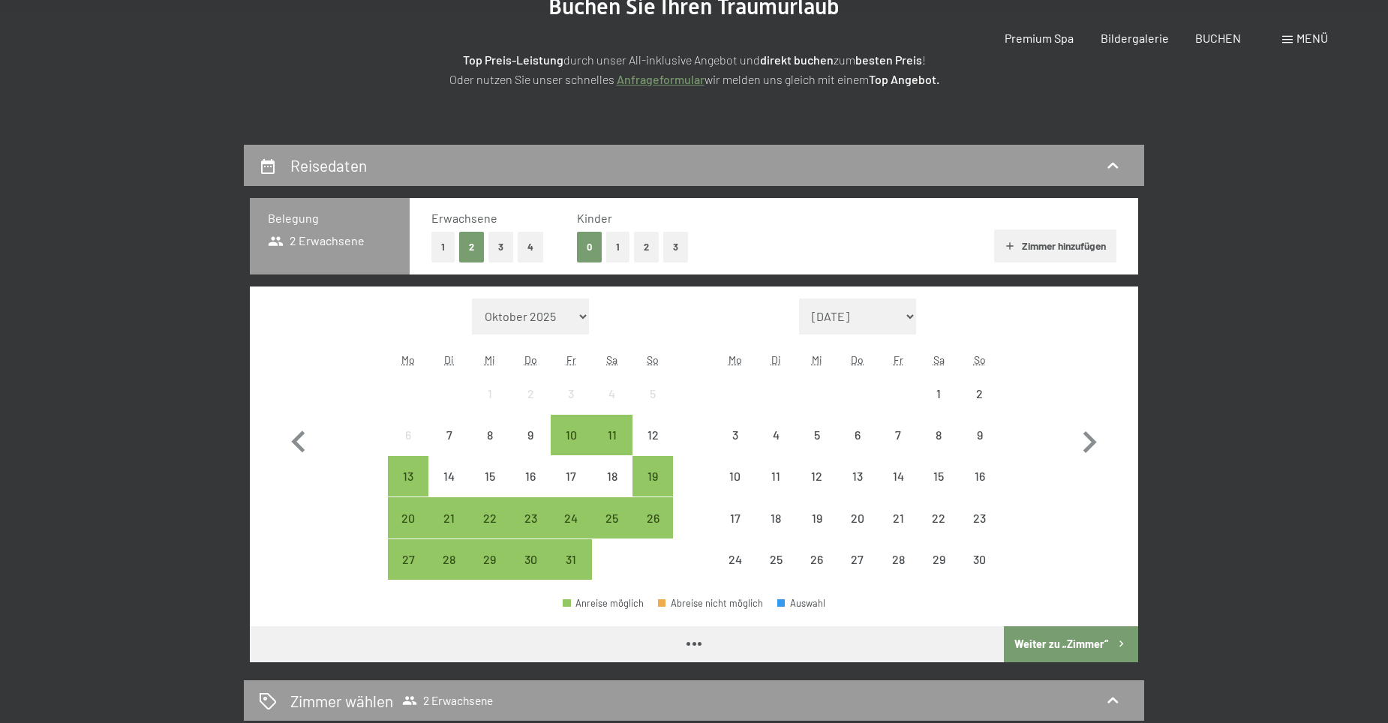
scroll to position [225, 0]
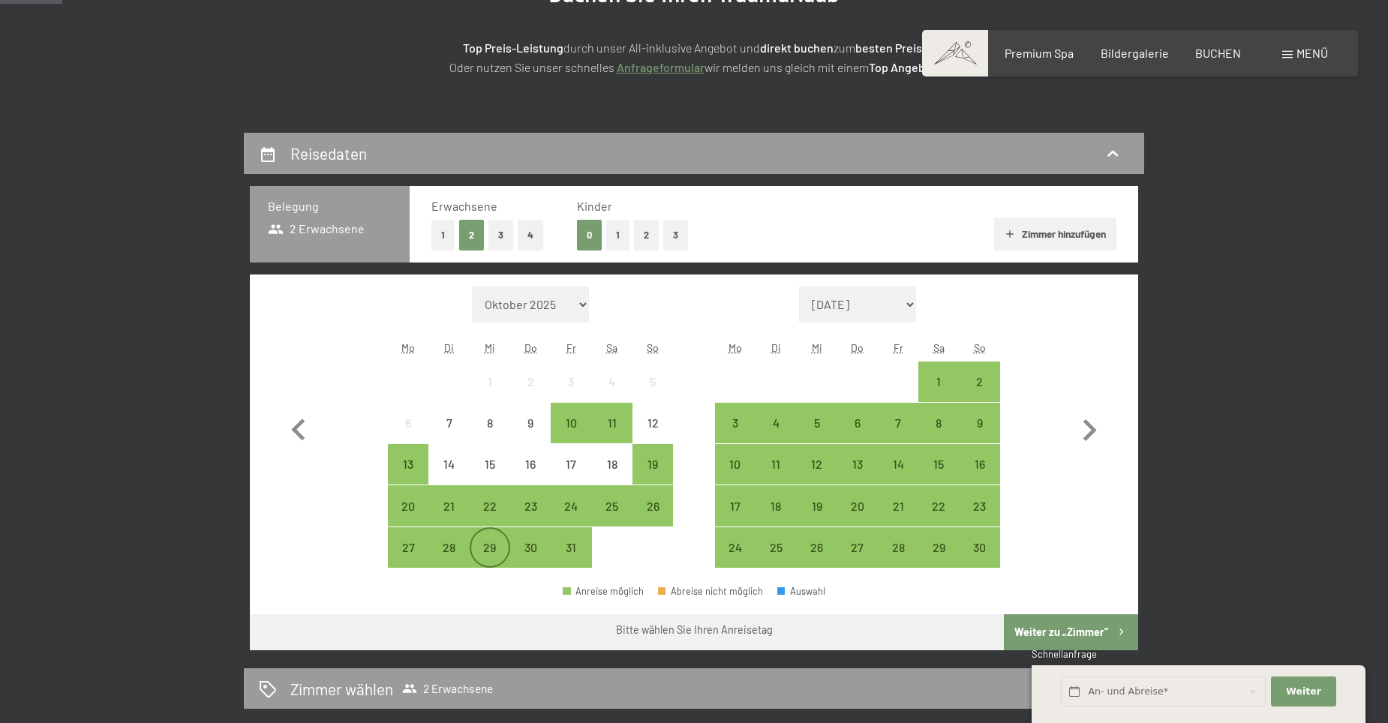
click at [500, 547] on div "29" at bounding box center [490, 561] width 38 height 38
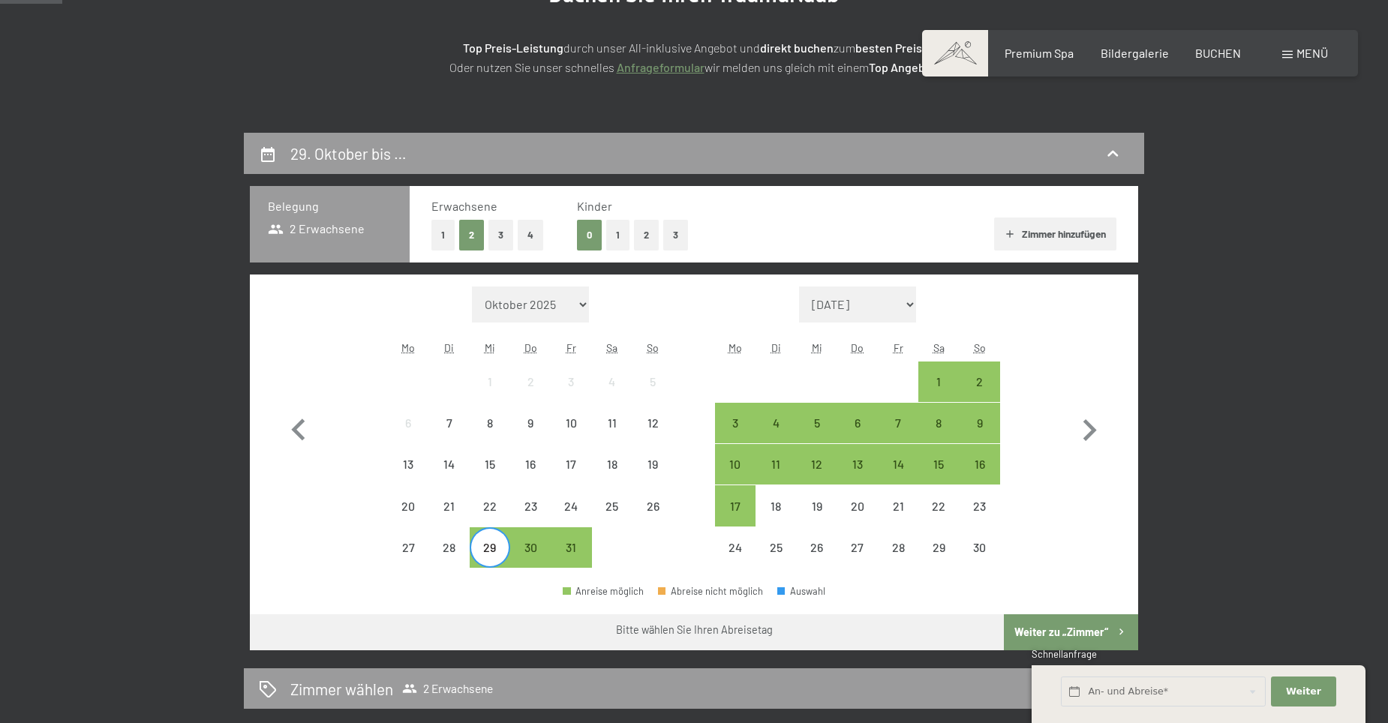
click at [1003, 384] on div "Monat/Jahr [DATE] [DATE] [DATE] [DATE] [DATE] [PERSON_NAME][DATE] [DATE] [DATE]…" at bounding box center [694, 428] width 835 height 282
click at [992, 384] on div "2" at bounding box center [980, 395] width 38 height 38
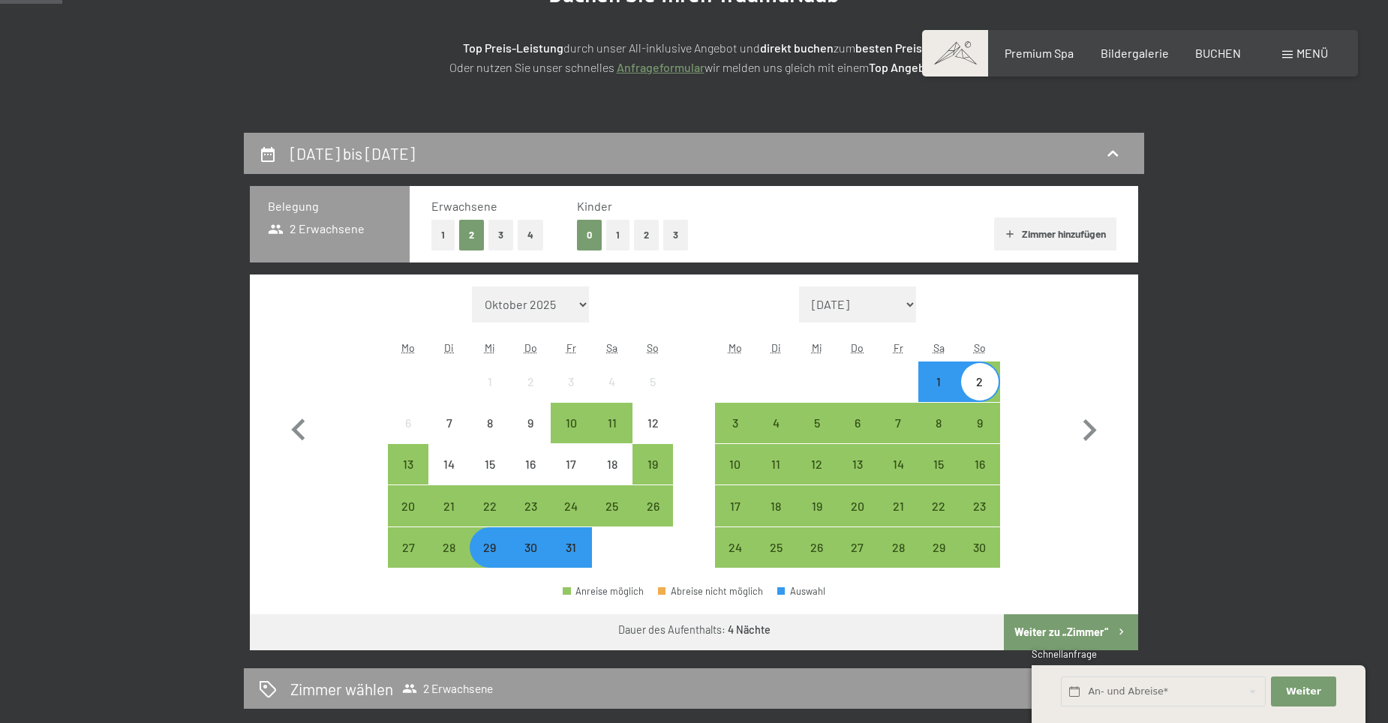
click at [1085, 631] on button "Weiter zu „Zimmer“" at bounding box center [1071, 632] width 134 height 36
